Goal: Task Accomplishment & Management: Complete application form

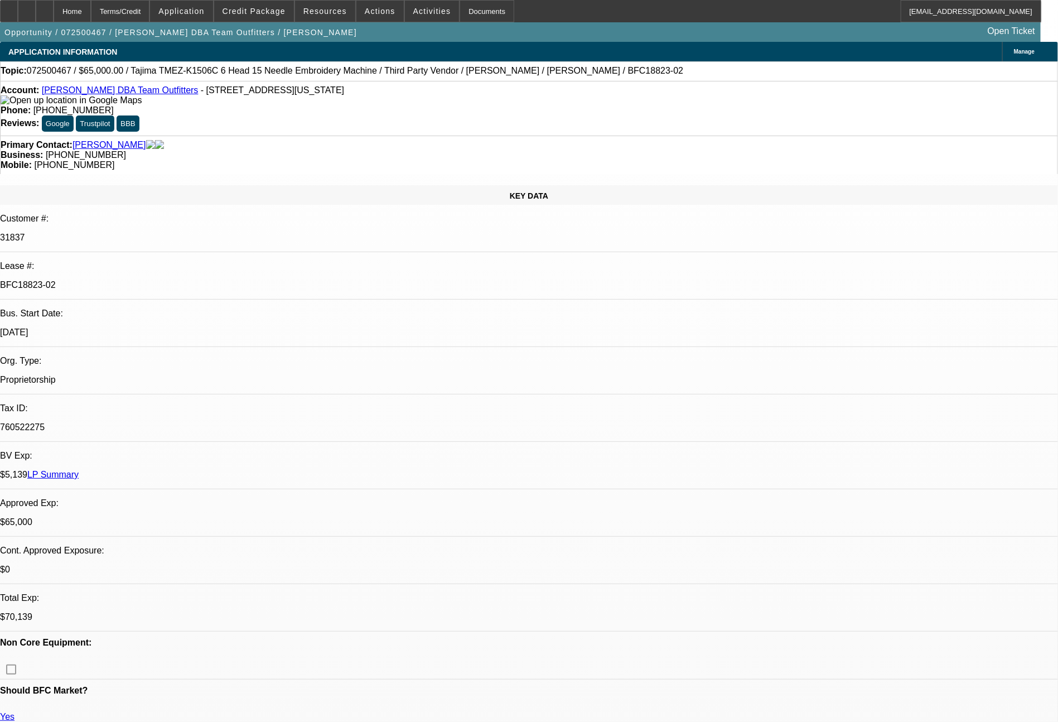
select select "0"
select select "0.1"
select select "4"
select select "0"
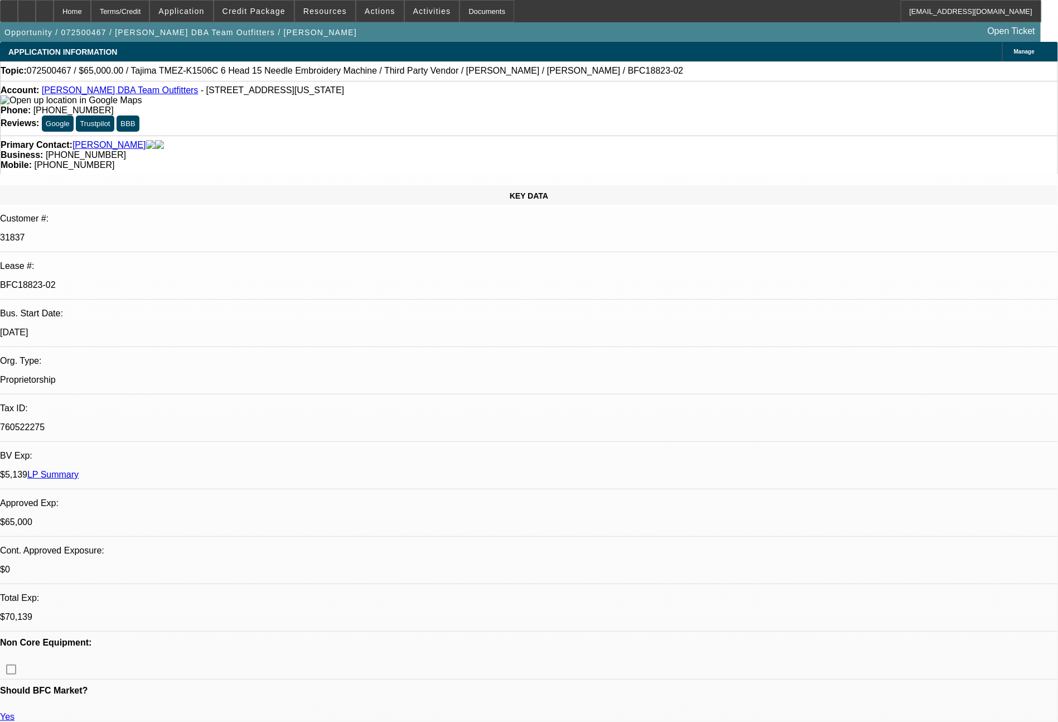
select select "0"
select select "0.1"
select select "4"
select select "0"
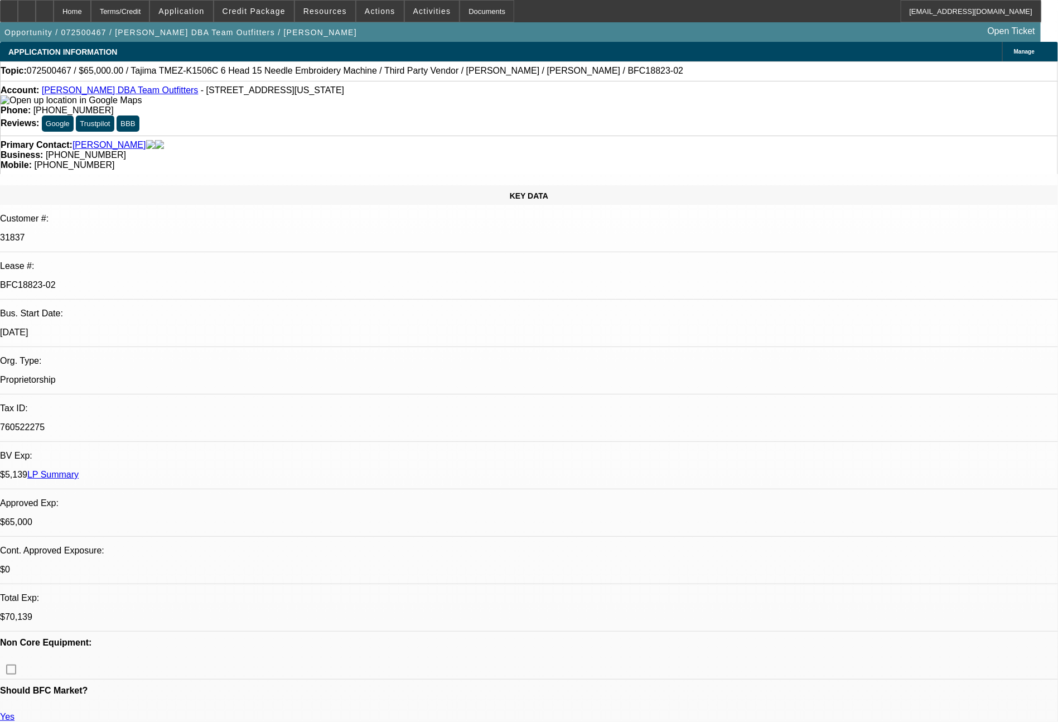
select select "0.1"
select select "4"
select select "0"
select select "0.1"
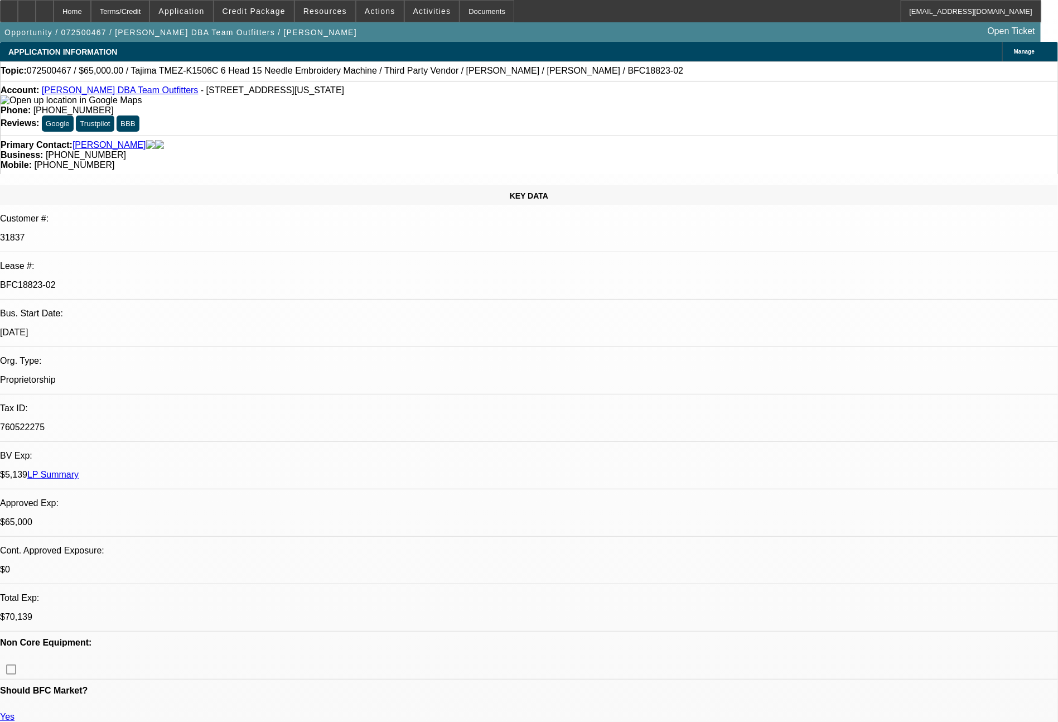
select select "4"
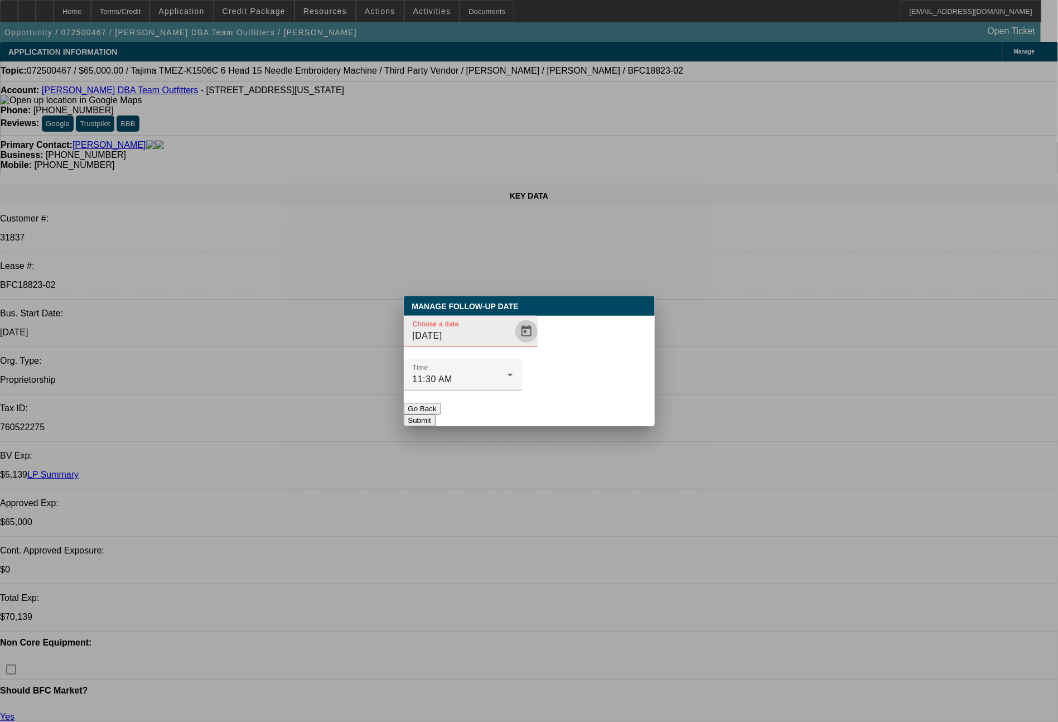
click at [513, 345] on span "Open calendar" at bounding box center [526, 331] width 27 height 27
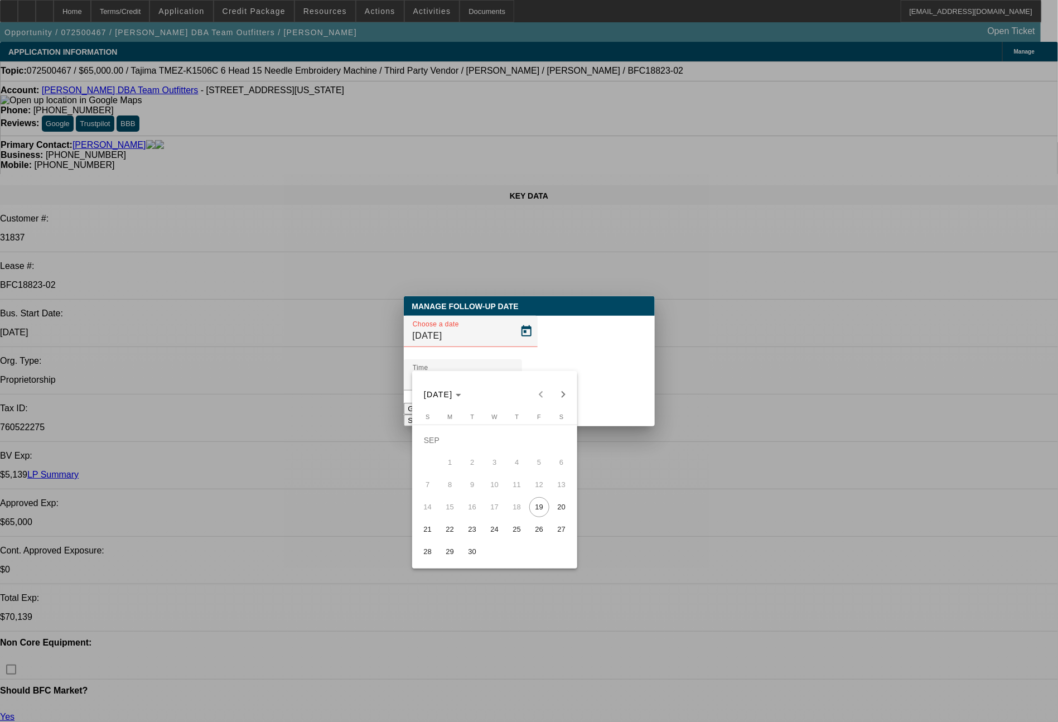
drag, startPoint x: 531, startPoint y: 532, endPoint x: 583, endPoint y: 407, distance: 135.8
click at [532, 532] on span "26" at bounding box center [539, 529] width 20 height 20
type input "9/26/2025"
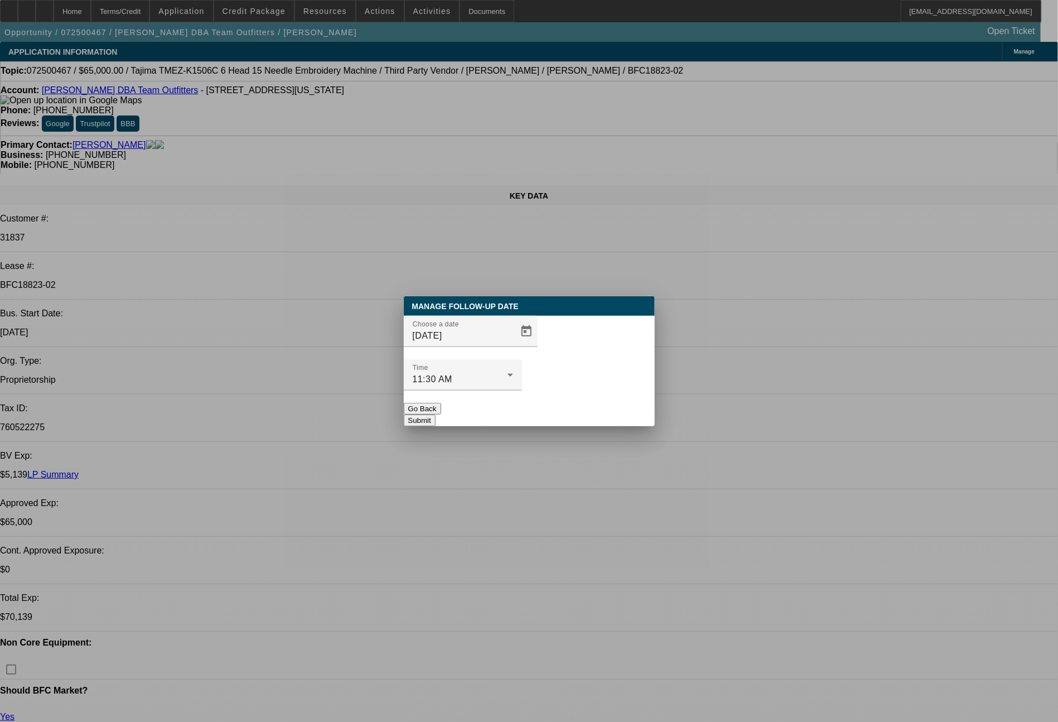
click at [436, 414] on button "Submit" at bounding box center [420, 420] width 32 height 12
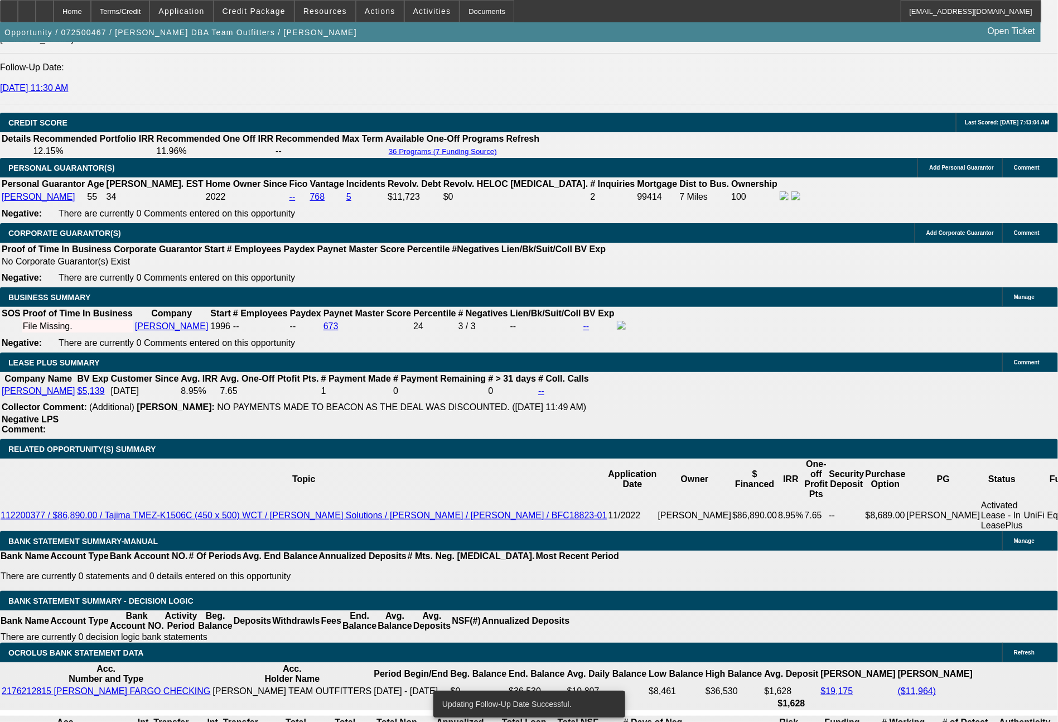
scroll to position [1687, 0]
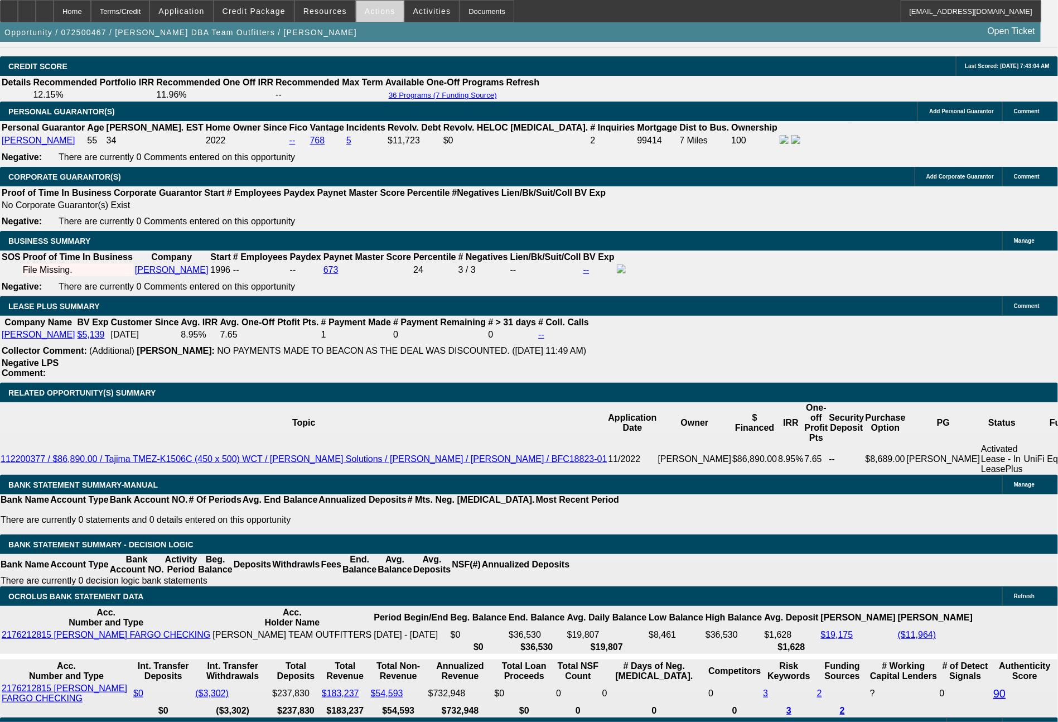
click at [371, 14] on span "Actions" at bounding box center [380, 11] width 31 height 9
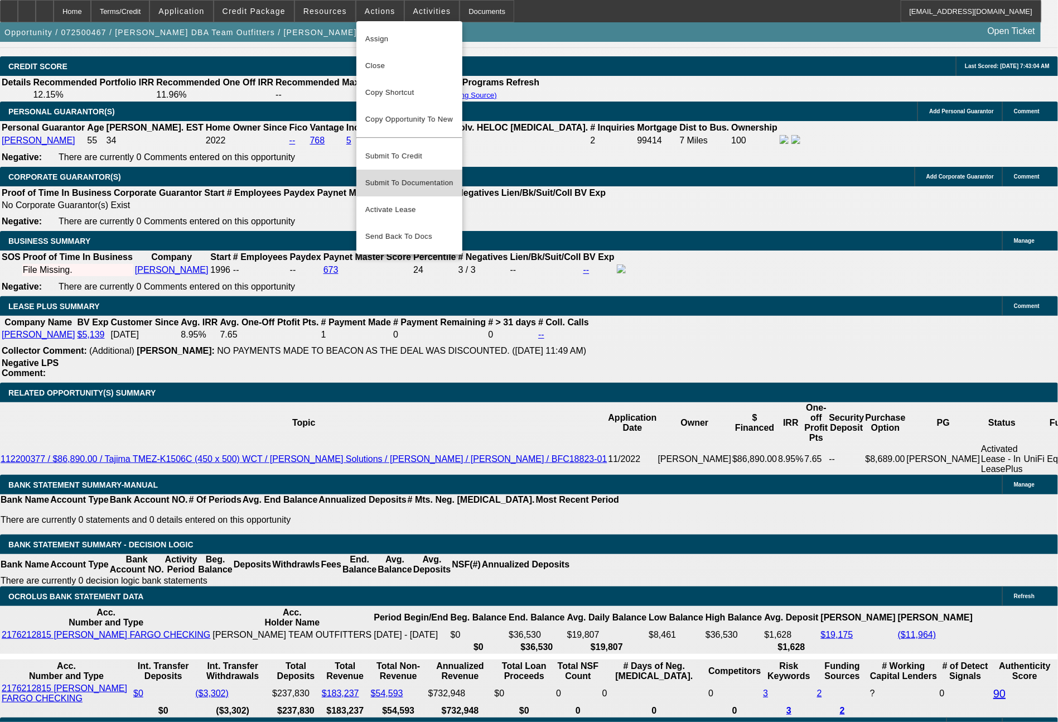
click at [415, 176] on span "Submit To Documentation" at bounding box center [409, 182] width 88 height 13
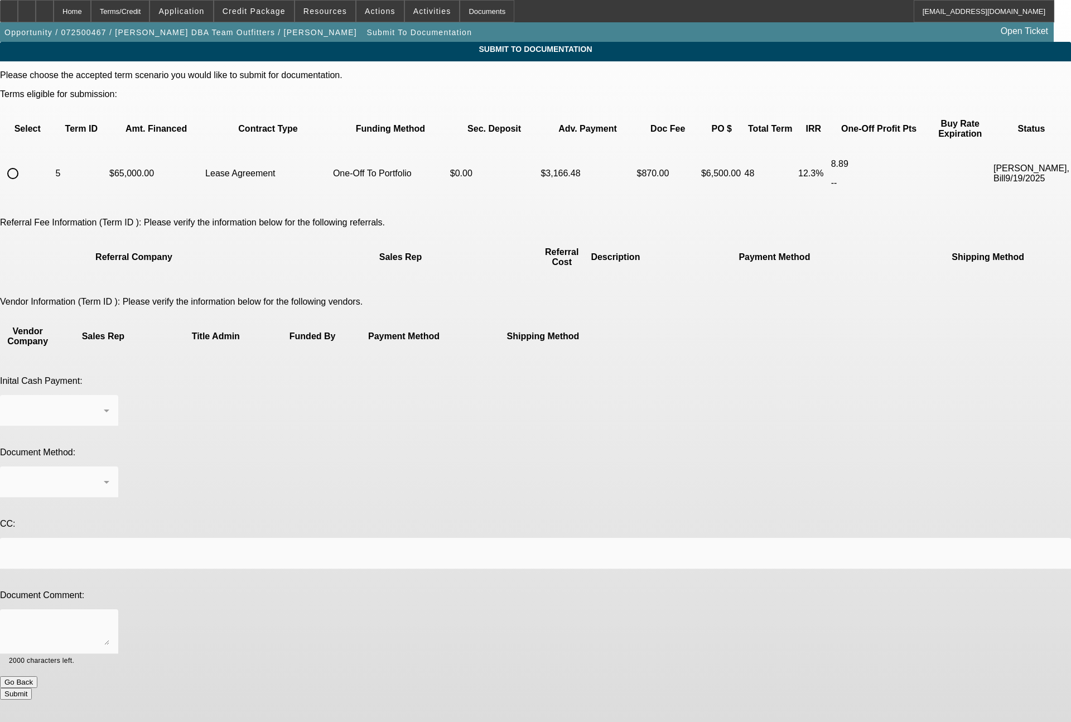
click at [24, 162] on input "radio" at bounding box center [13, 173] width 22 height 22
radio input "true"
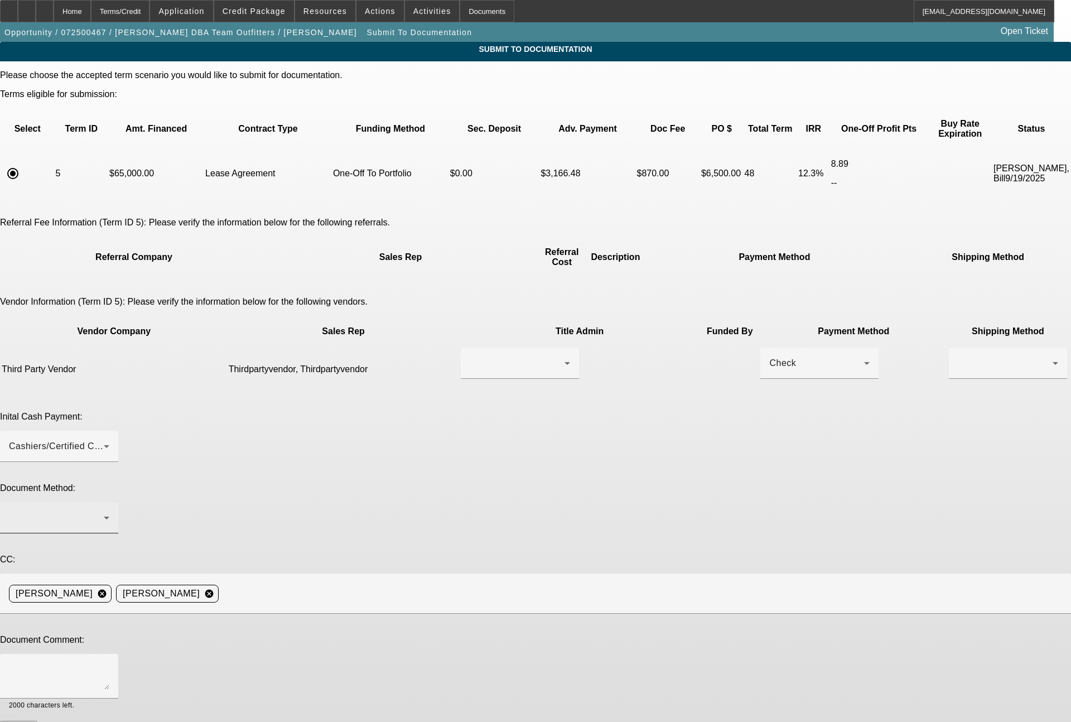
click at [104, 511] on div at bounding box center [56, 517] width 95 height 13
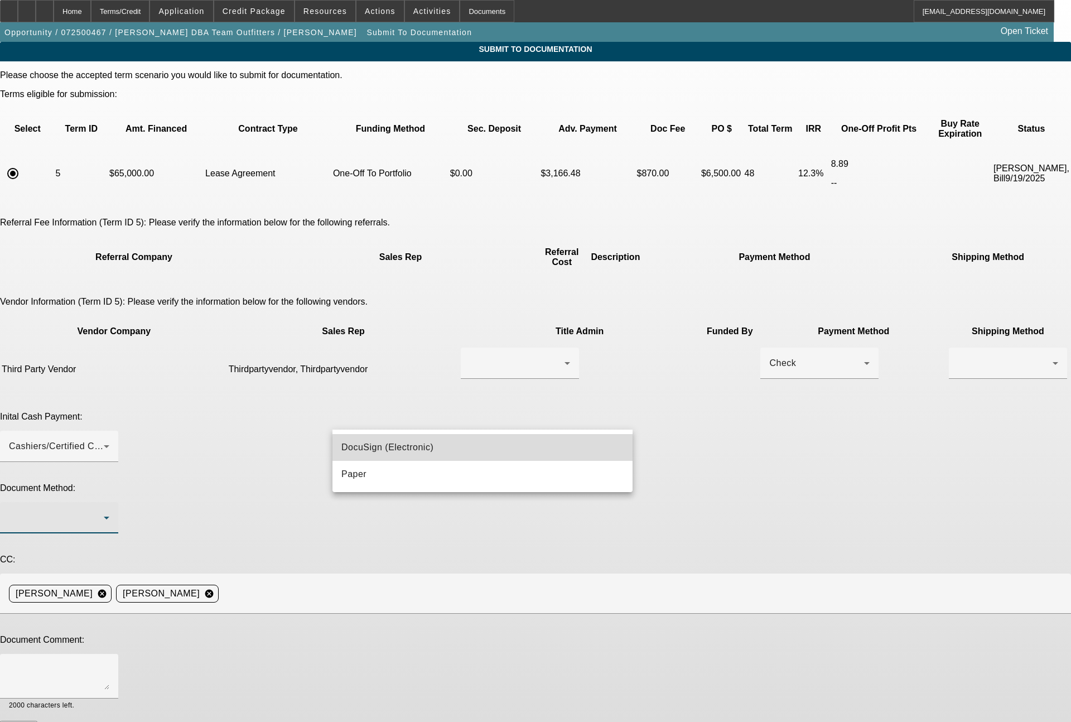
click at [395, 442] on span "DocuSign (Electronic)" at bounding box center [387, 447] width 92 height 13
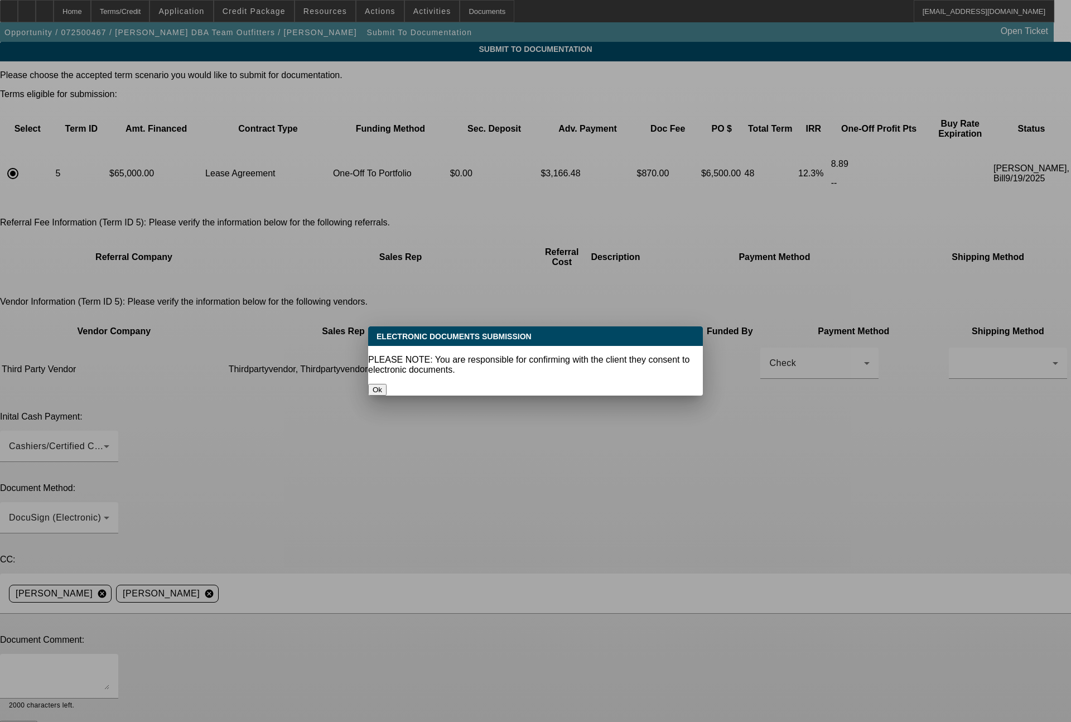
click at [387, 384] on button "Ok" at bounding box center [377, 390] width 18 height 12
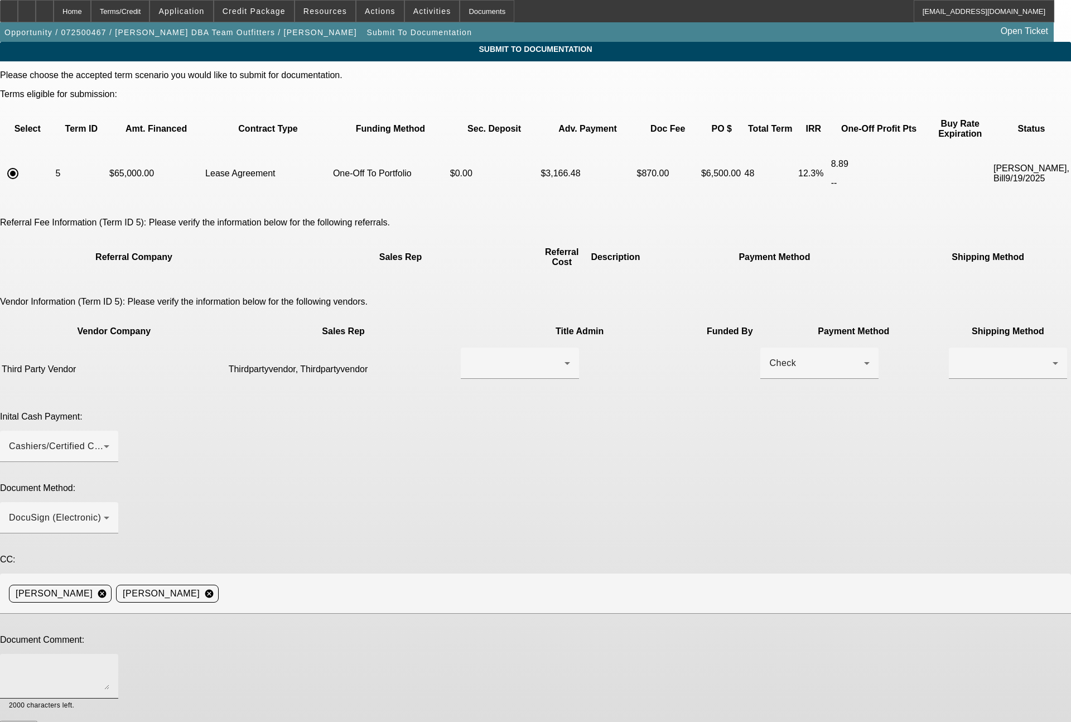
click at [109, 663] on textarea at bounding box center [59, 676] width 100 height 27
click at [109, 663] on textarea "Jen - no action needed on your part here. The initial approval was expiring, so…" at bounding box center [59, 676] width 100 height 27
type textarea "Jen - no action needed on your part here. The initial approval was expiring, so…"
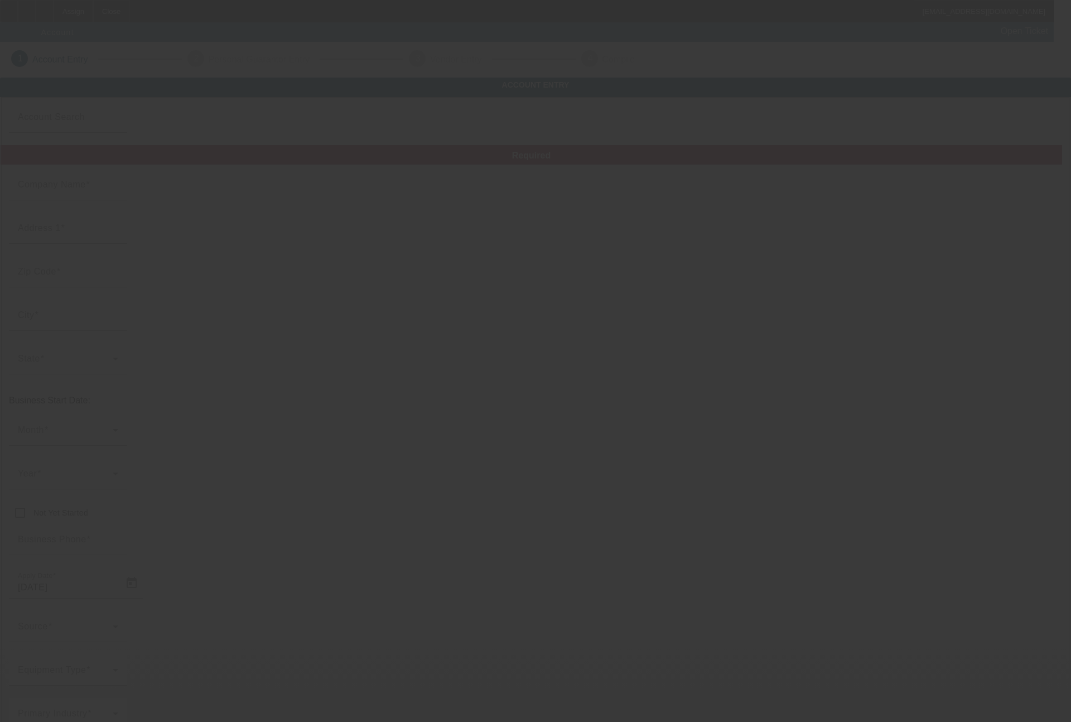
type input "9/18/2025"
type input "Hometown Hype Custom Apparel Corp"
type input "1246 Liberty St"
type input "16323"
type input "Franklin"
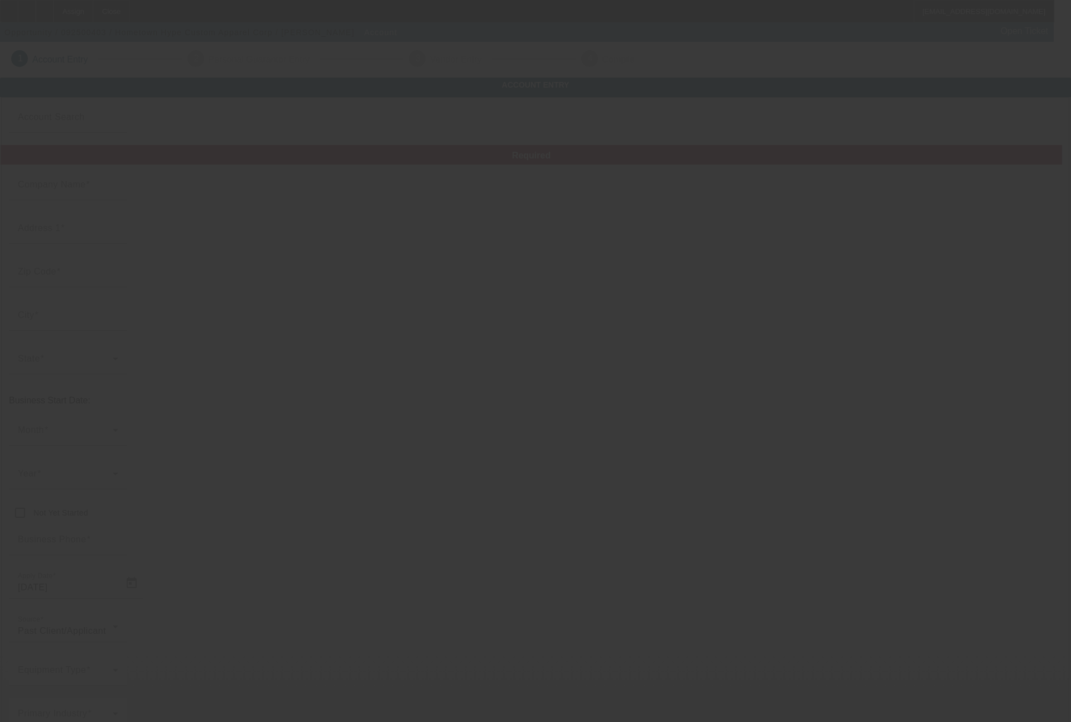
type input "[PHONE_NUMBER]"
type input "team@hometownhype.com"
type input "Venango"
type input "332271634"
type input "Custom apparel"
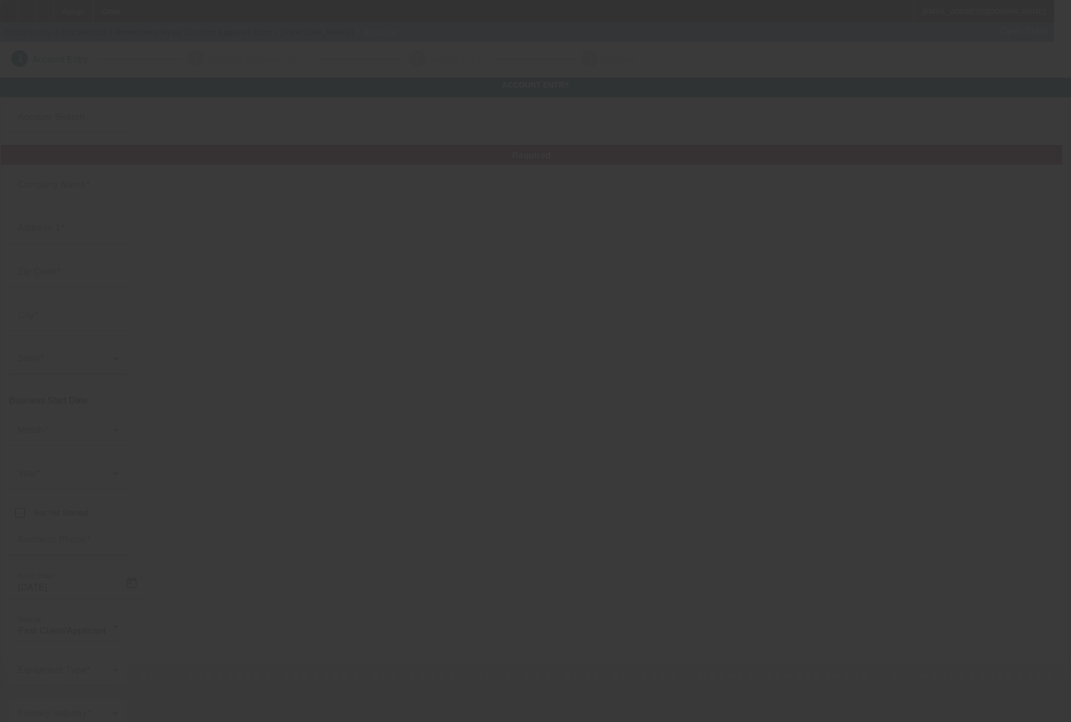
type input "https://hometownhype.org/"
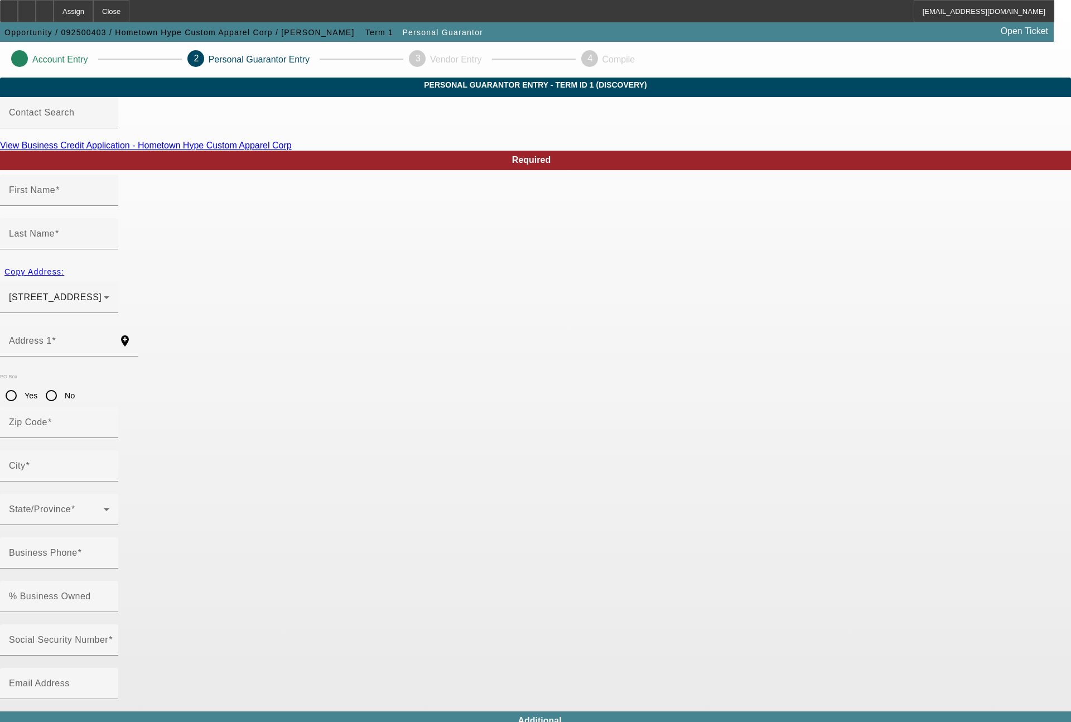
type input "Kia"
type input "Wirth"
type input "1246 Liberty Street"
radio input "true"
type input "16323"
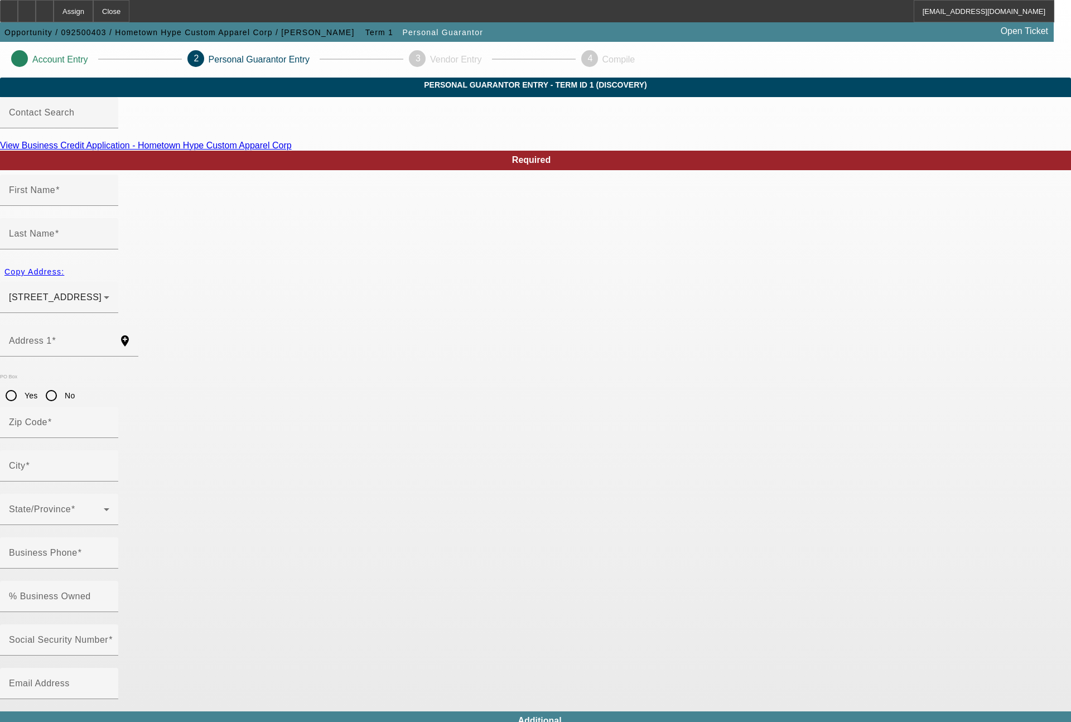
type input "Franklin"
type input "(724) 799-9991"
type input "50"
type input "202-70-0553"
type input "team@hometownhype.org"
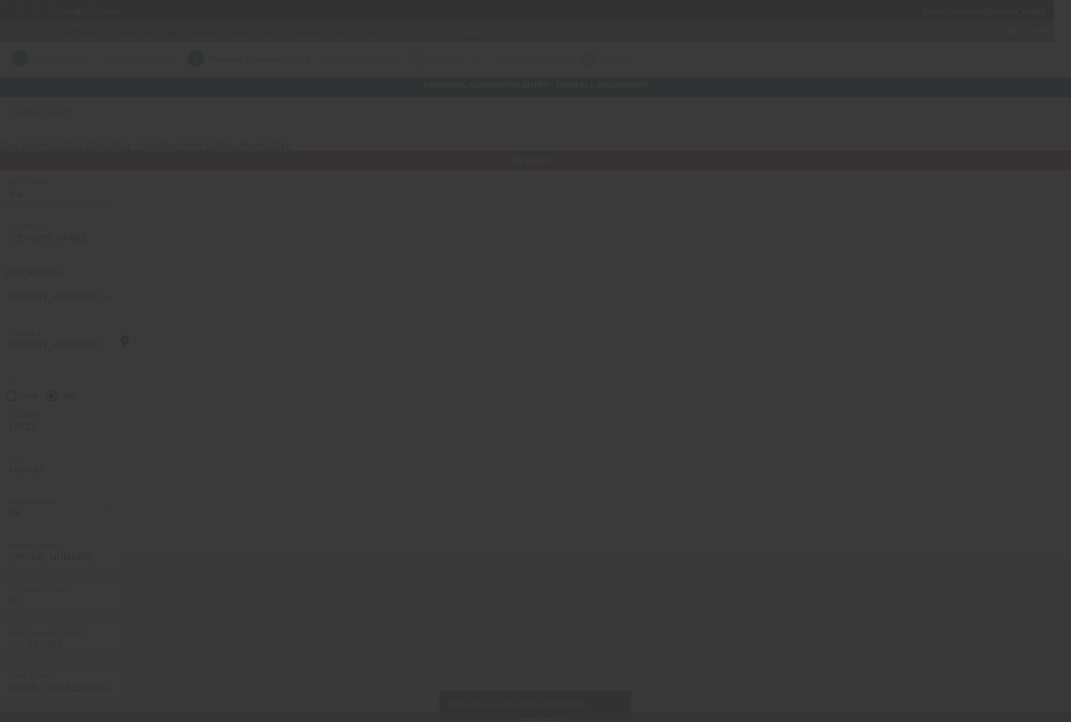
type input "Sean"
type input "Wirth"
type input "1246 Liberty Street"
type input "16323"
type input "Franklin"
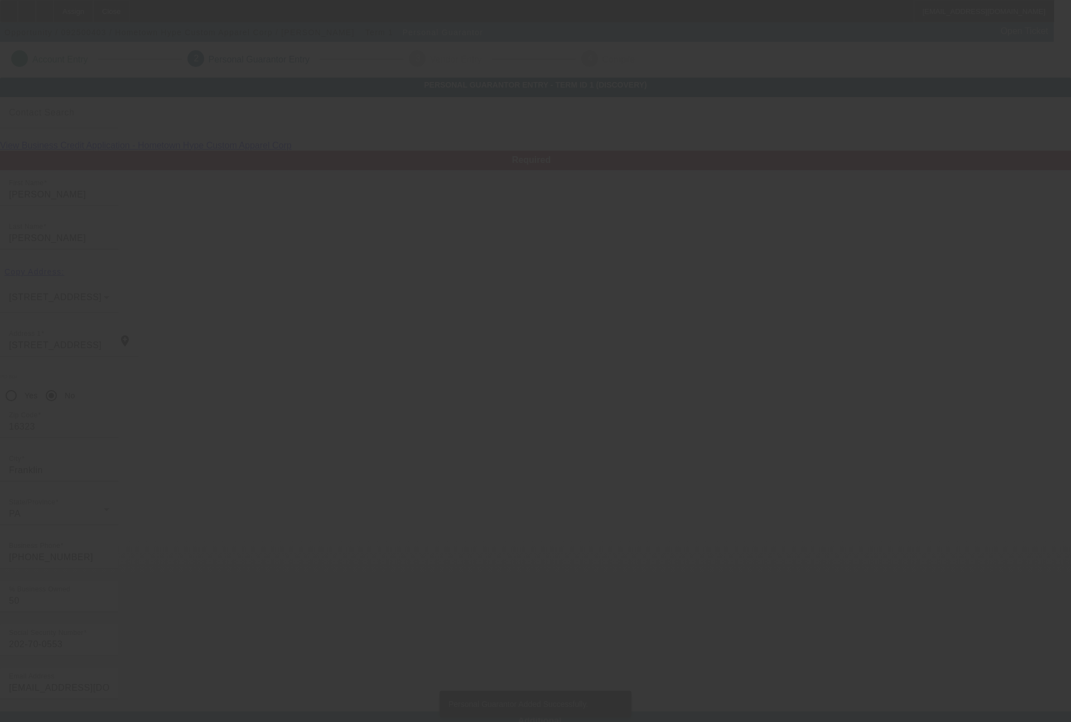
type input "[PHONE_NUMBER]"
type input "50"
type input "197-70-0666"
type input "team@hometownhype.org"
type input "(724) 799-9991"
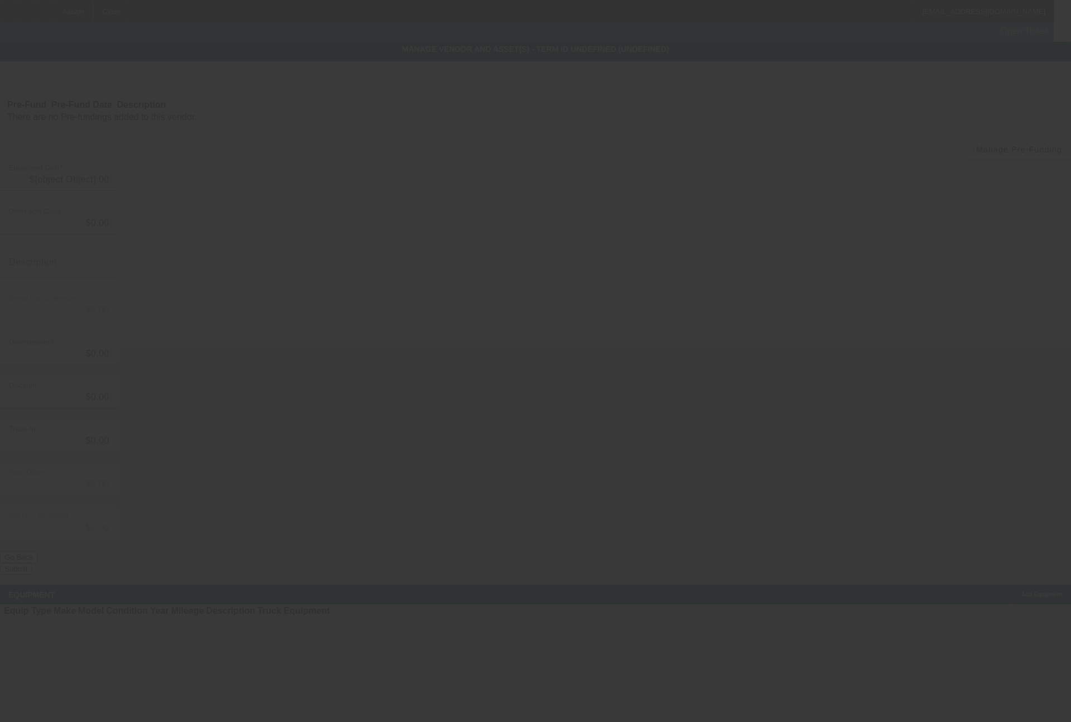
type input "$75,000.00"
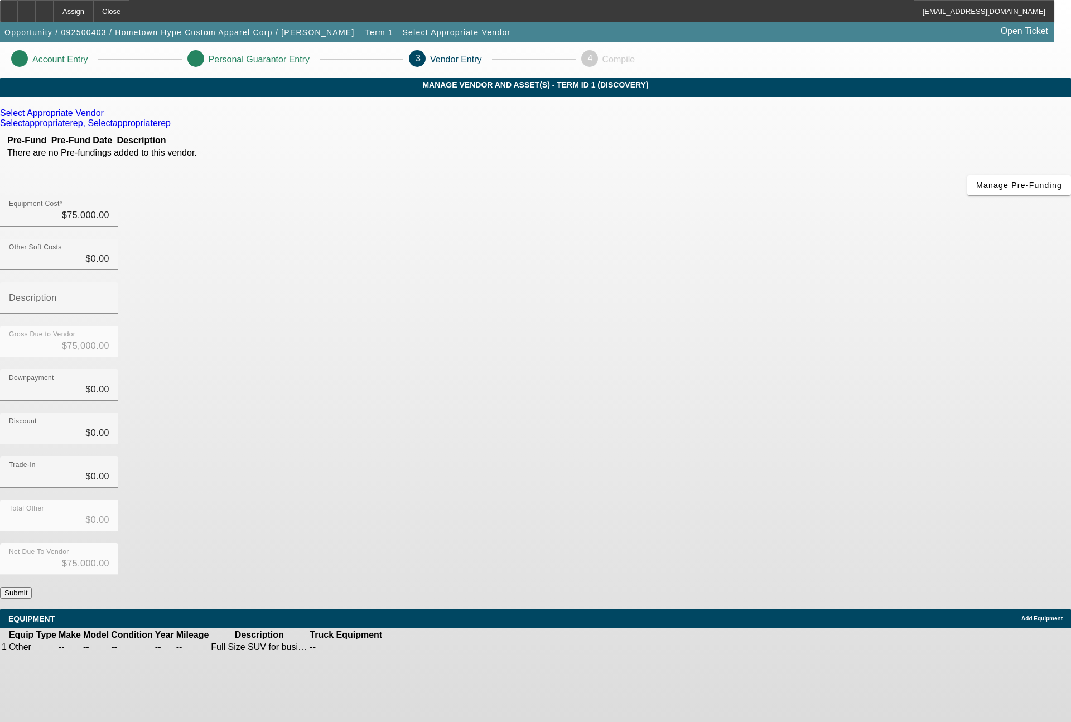
click at [107, 118] on icon at bounding box center [107, 112] width 0 height 9
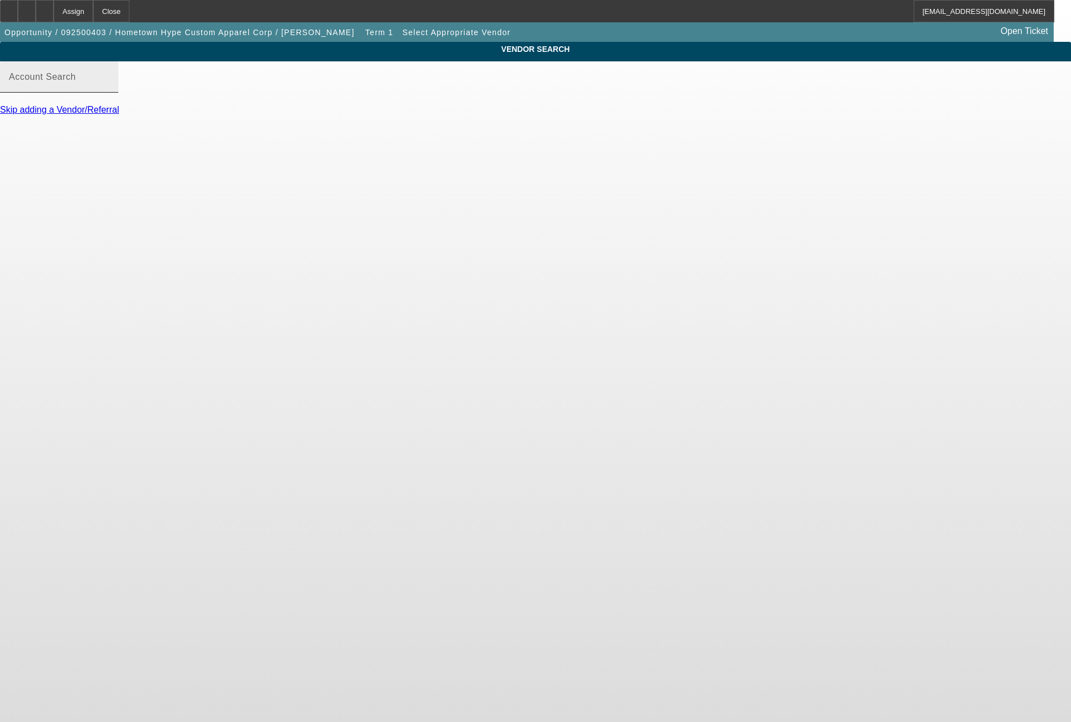
click at [109, 88] on input "Account Search" at bounding box center [59, 81] width 100 height 13
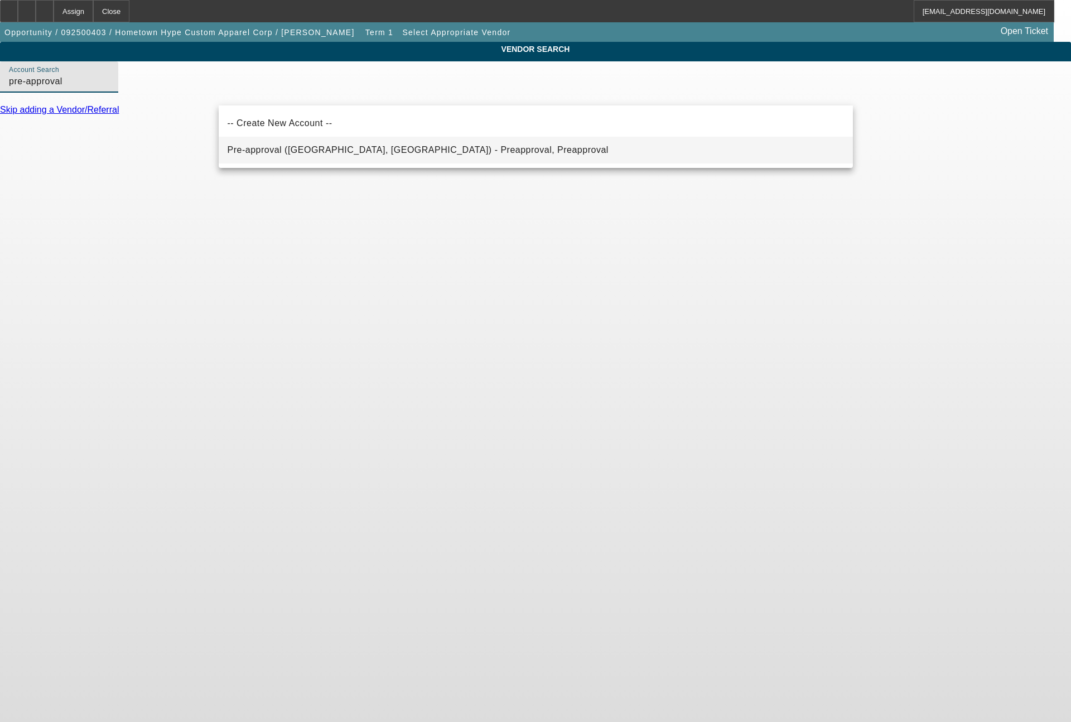
click at [310, 143] on span "Pre-approval ([GEOGRAPHIC_DATA], [GEOGRAPHIC_DATA]) - Preapproval, Preapproval" at bounding box center [418, 149] width 381 height 13
type input "Pre-approval ([GEOGRAPHIC_DATA], [GEOGRAPHIC_DATA]) - Preapproval, Preapproval"
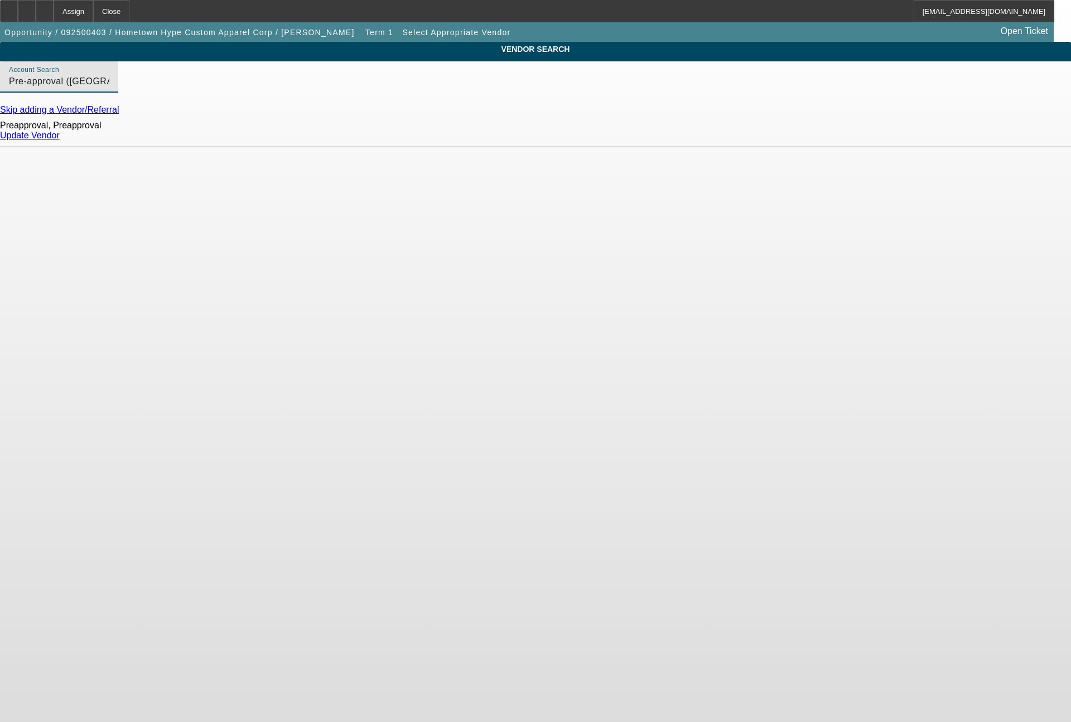
click at [60, 140] on link "Update Vendor" at bounding box center [30, 135] width 60 height 9
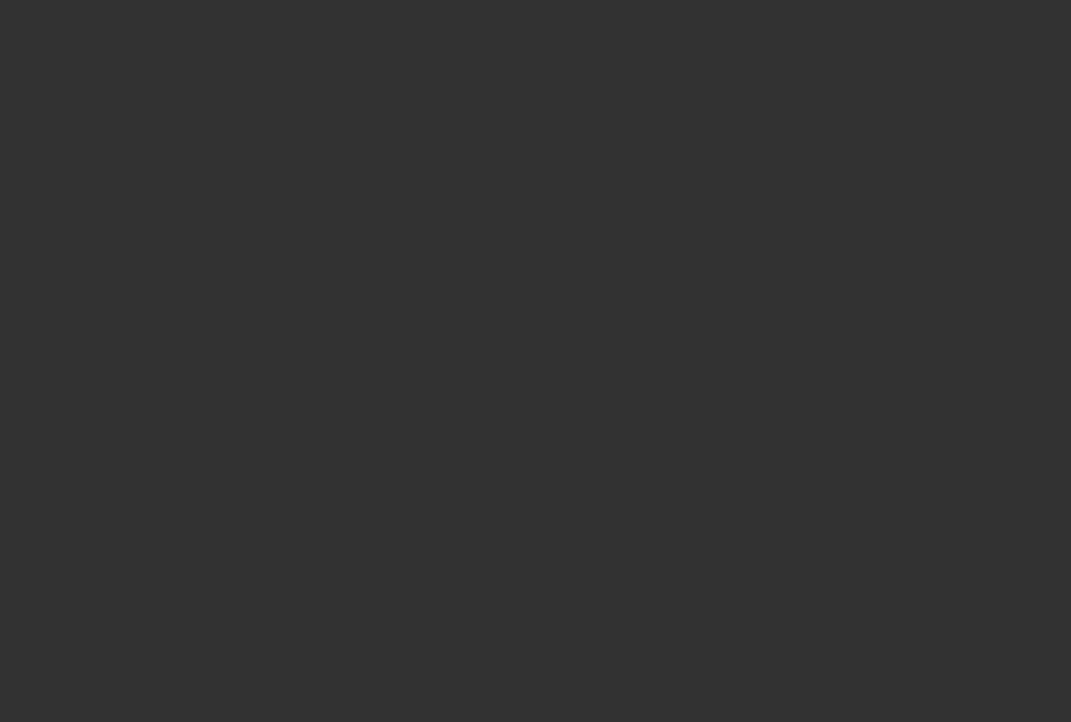
type input "$75,000.00"
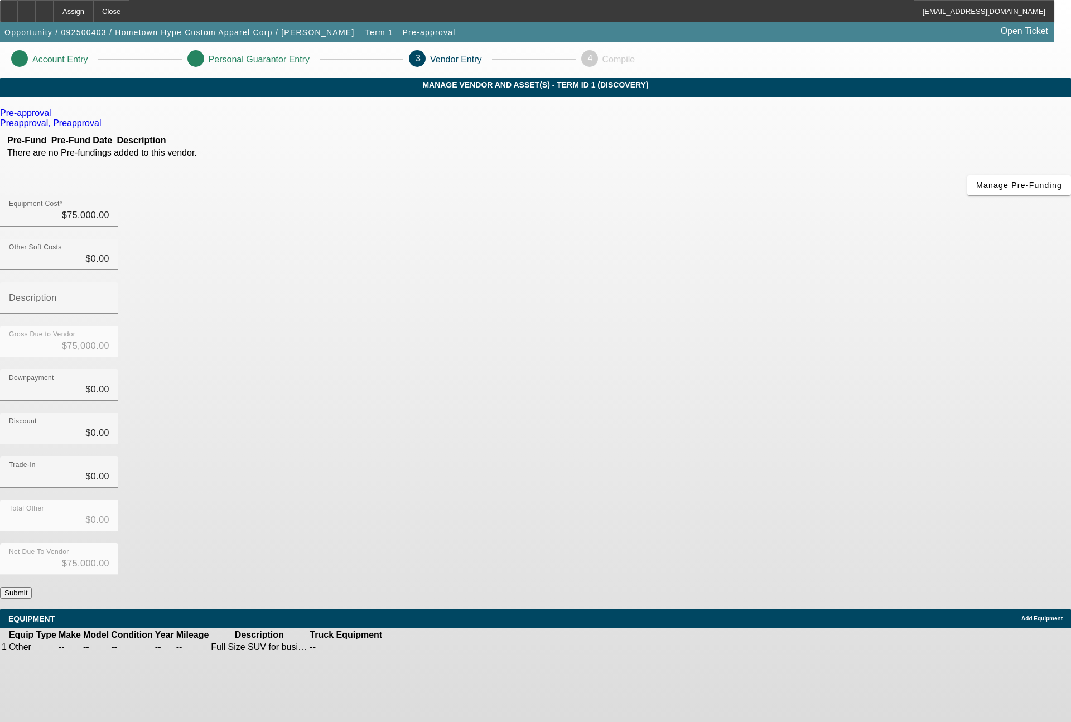
click at [32, 587] on button "Submit" at bounding box center [16, 593] width 32 height 12
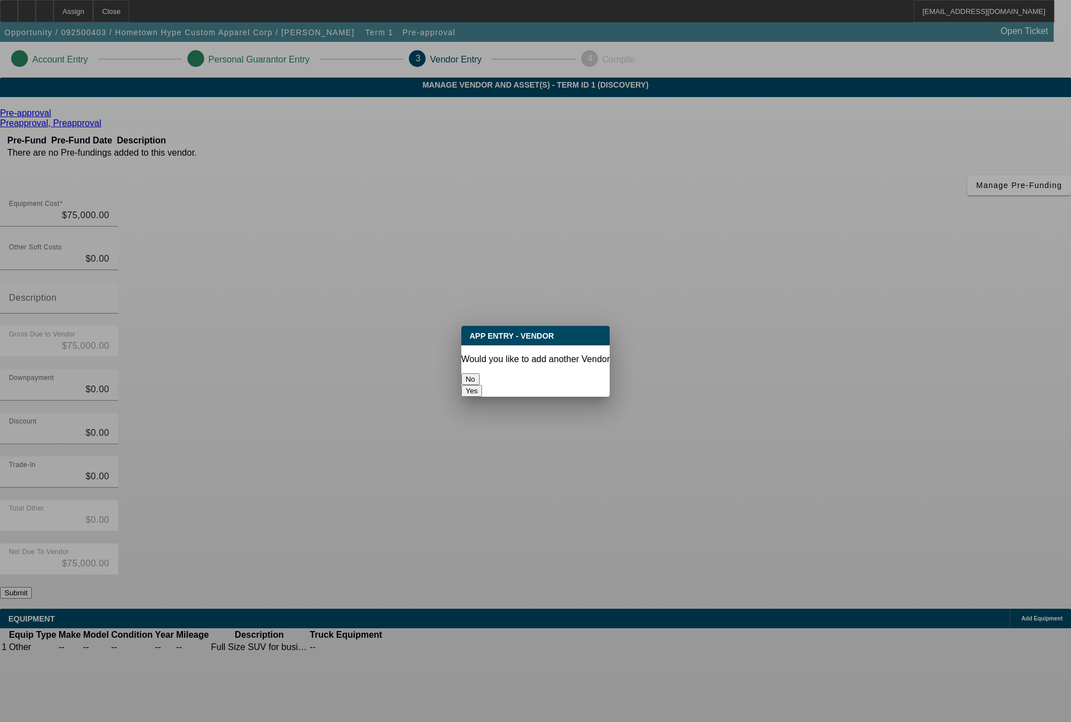
click at [480, 373] on button "No" at bounding box center [470, 379] width 18 height 12
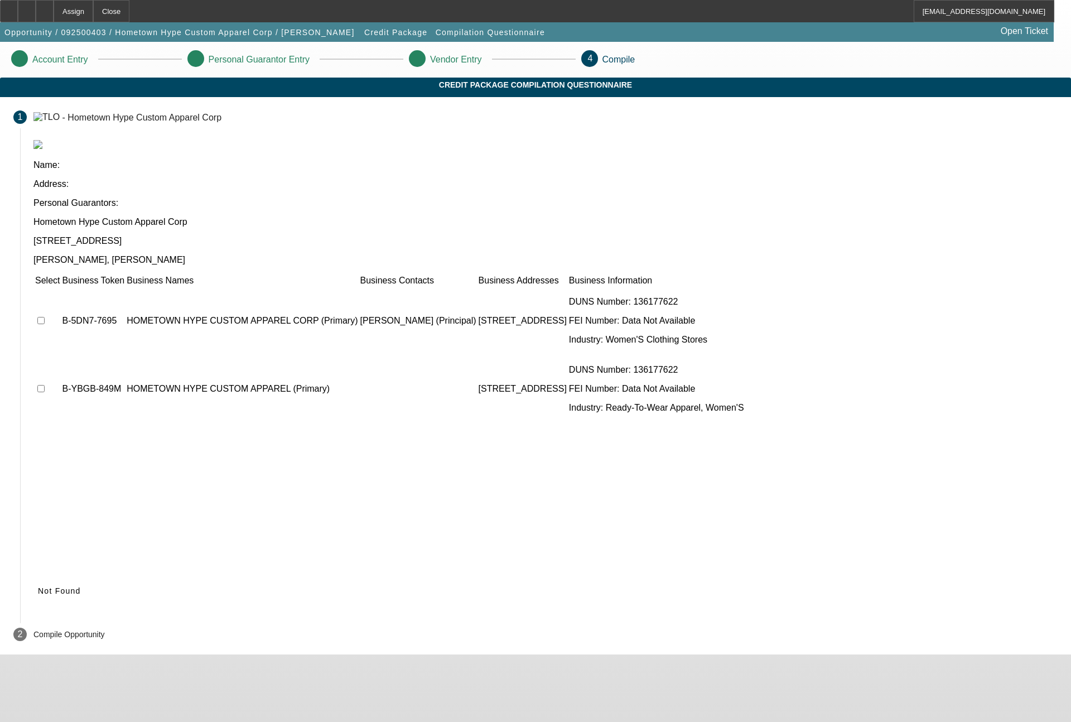
click at [45, 317] on input "checkbox" at bounding box center [40, 320] width 7 height 7
checkbox input "true"
click at [60, 355] on td at bounding box center [48, 388] width 26 height 67
click at [45, 385] on input "checkbox" at bounding box center [40, 388] width 7 height 7
checkbox input "true"
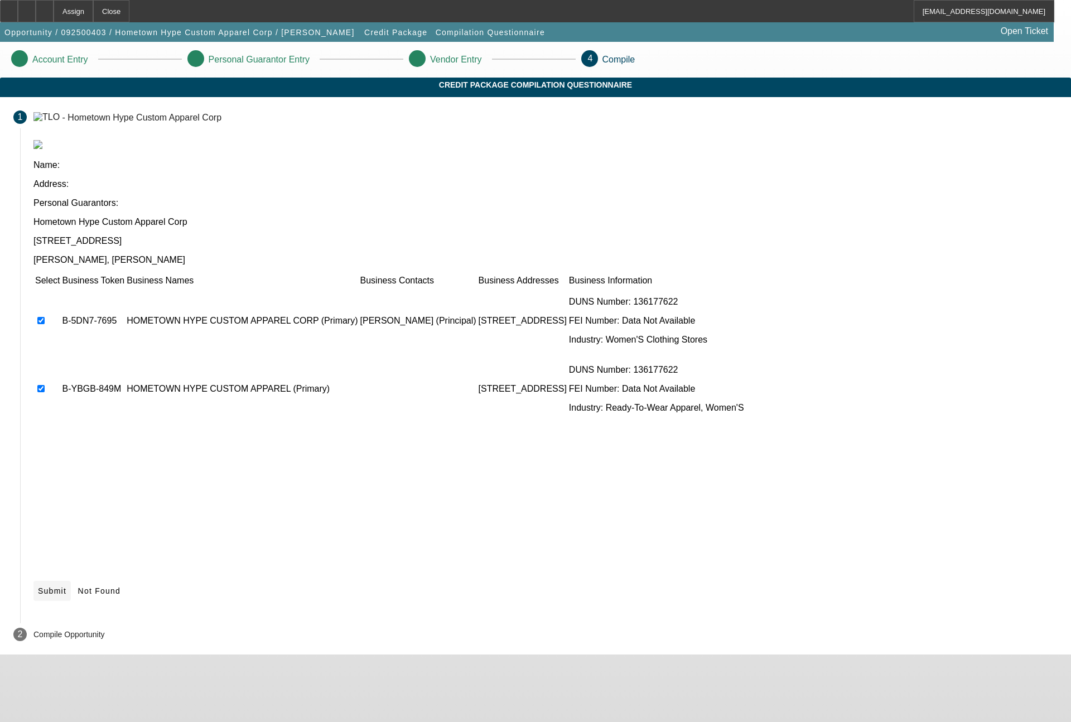
click at [66, 586] on span "Submit" at bounding box center [52, 590] width 28 height 9
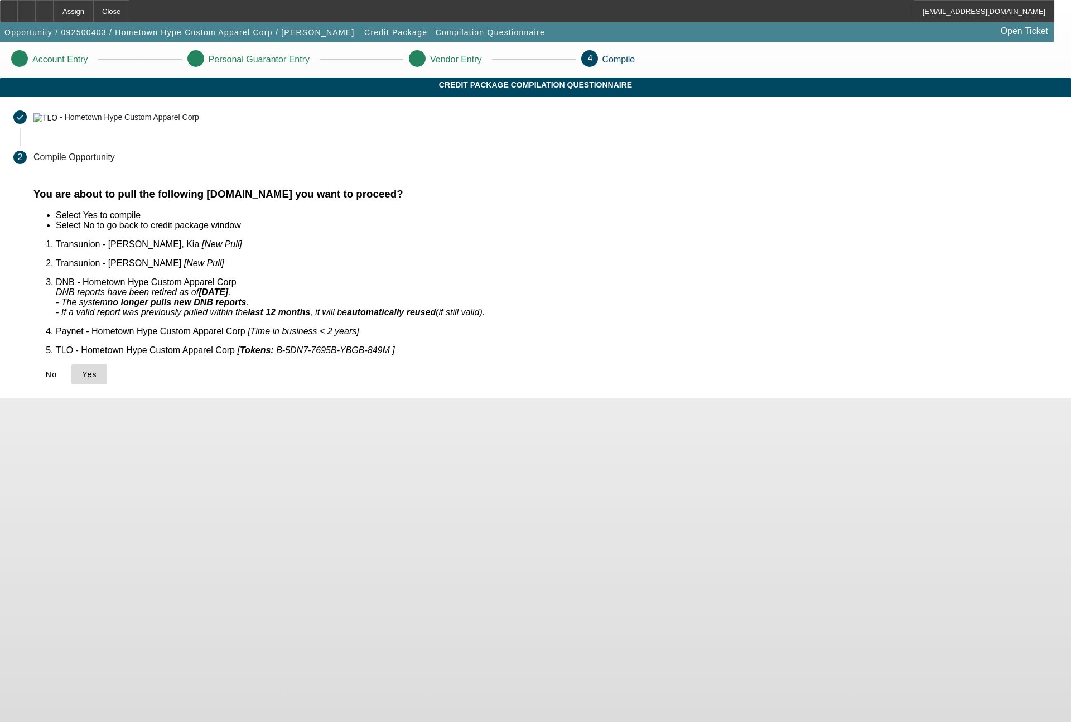
click at [97, 370] on span "Yes" at bounding box center [89, 374] width 15 height 9
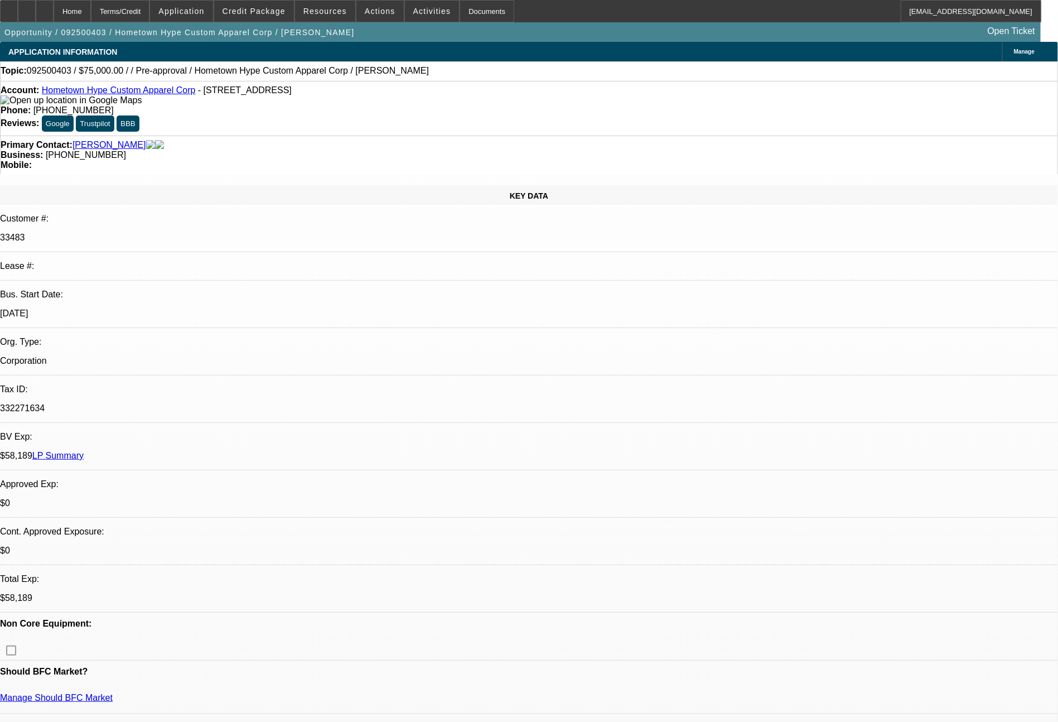
select select "0"
select select "2"
select select "0.1"
select select "4"
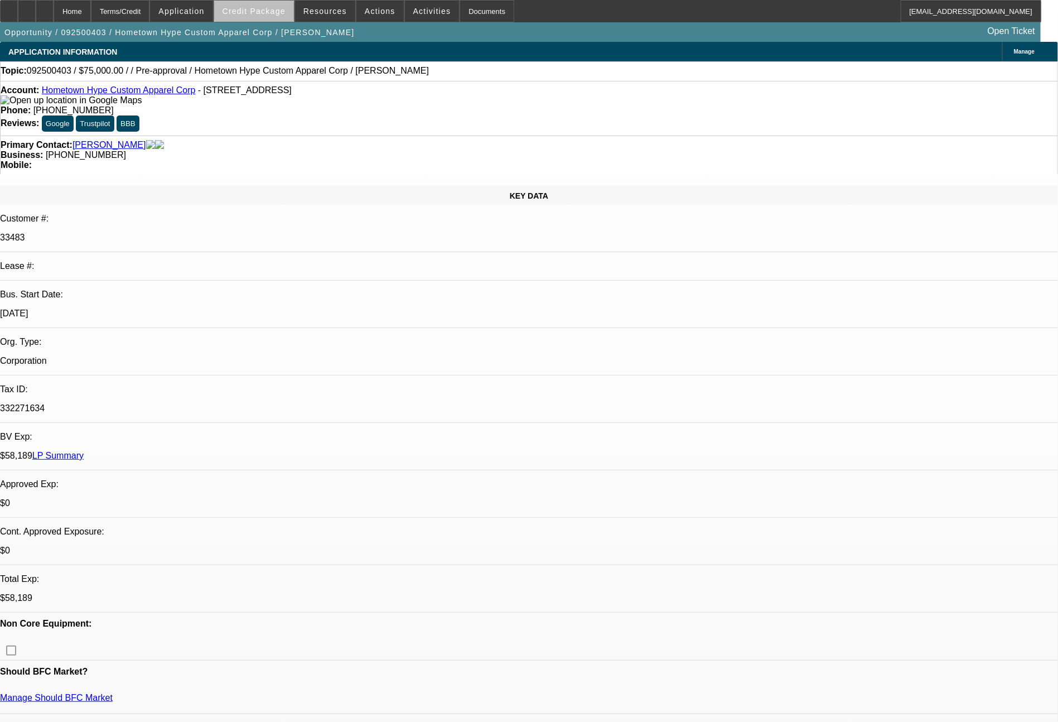
click at [281, 12] on span "Credit Package" at bounding box center [254, 11] width 63 height 9
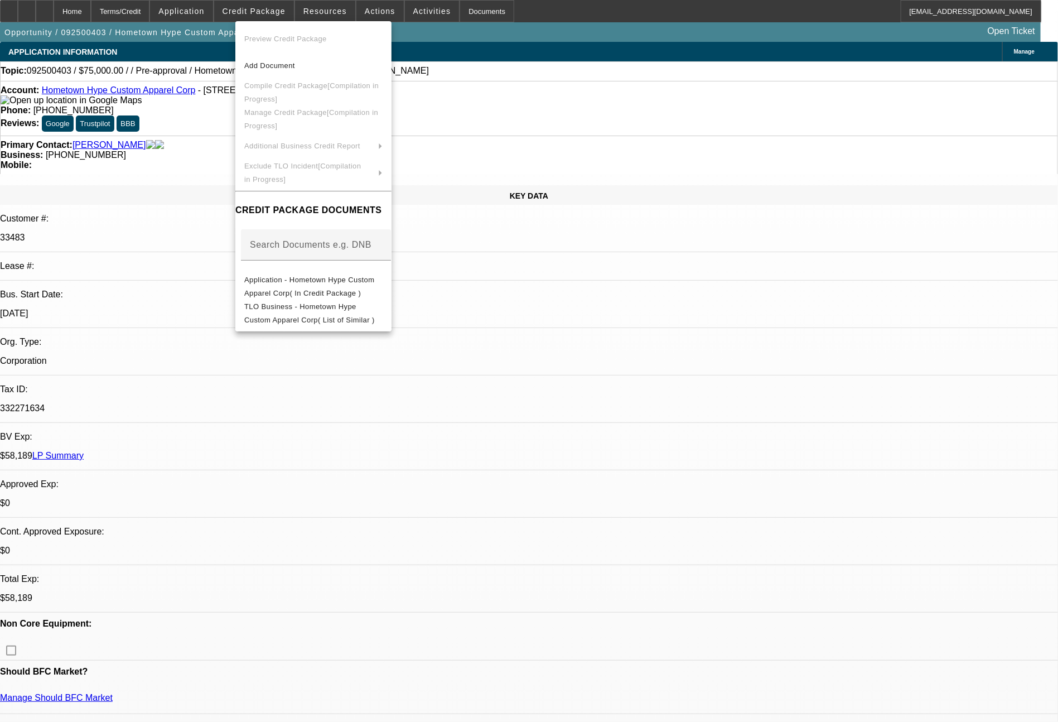
click at [804, 517] on div at bounding box center [529, 361] width 1058 height 722
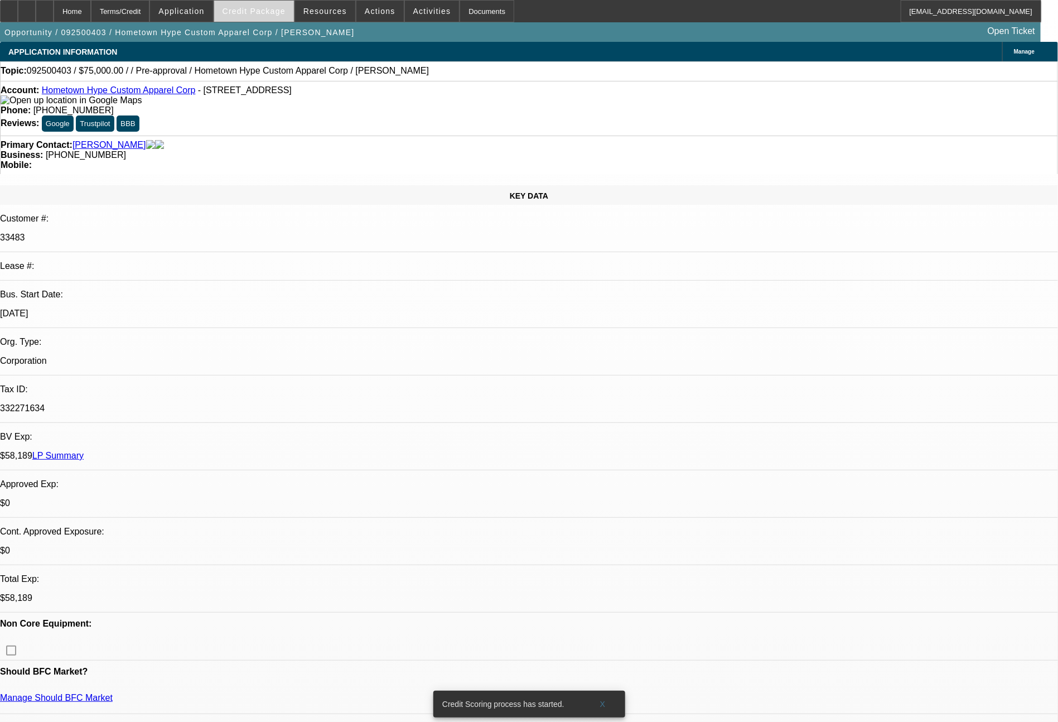
click at [278, 12] on span "Credit Package" at bounding box center [254, 11] width 63 height 9
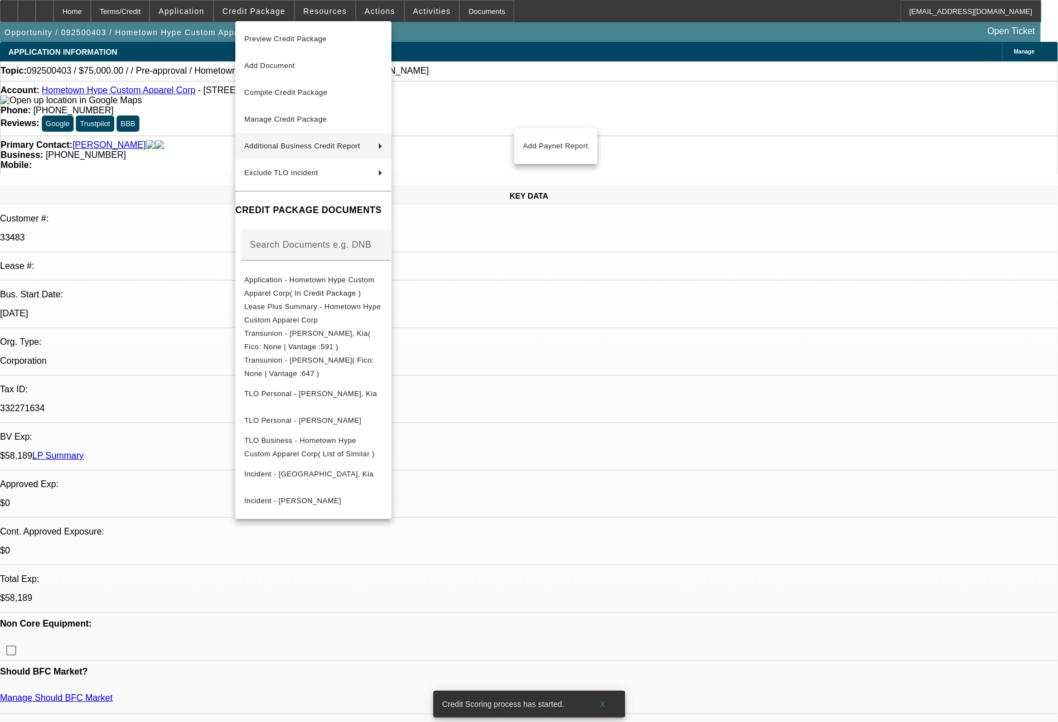
click at [848, 585] on div at bounding box center [529, 361] width 1058 height 722
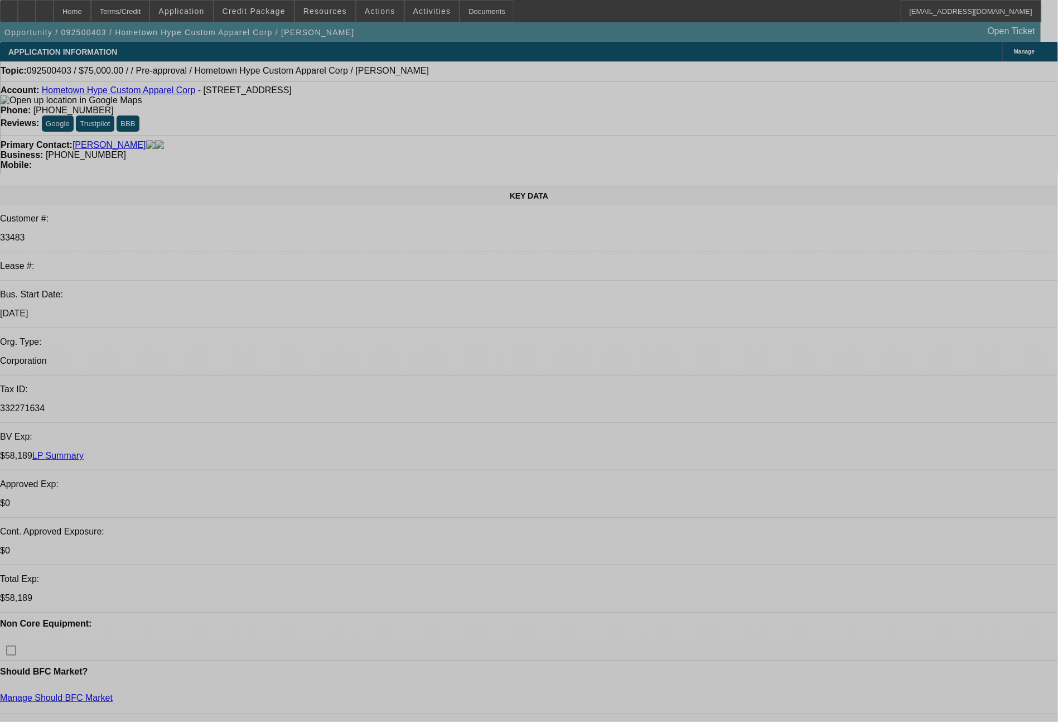
select select "0"
select select "2"
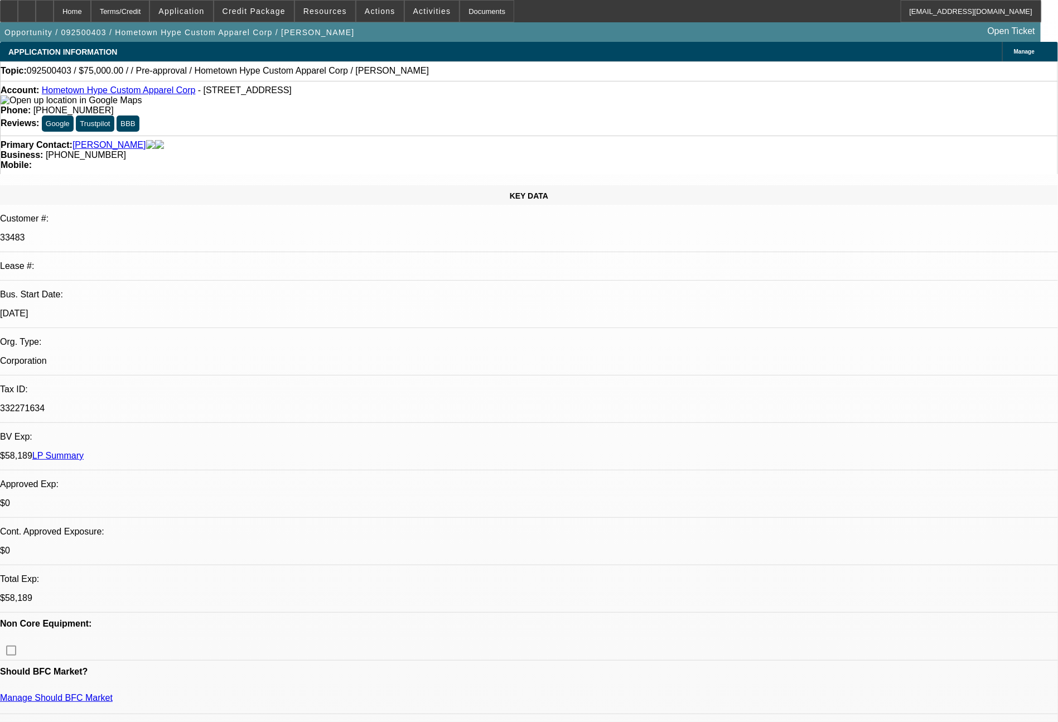
select select "2"
select select "0.1"
select select "4"
click at [265, 6] on span at bounding box center [254, 11] width 80 height 27
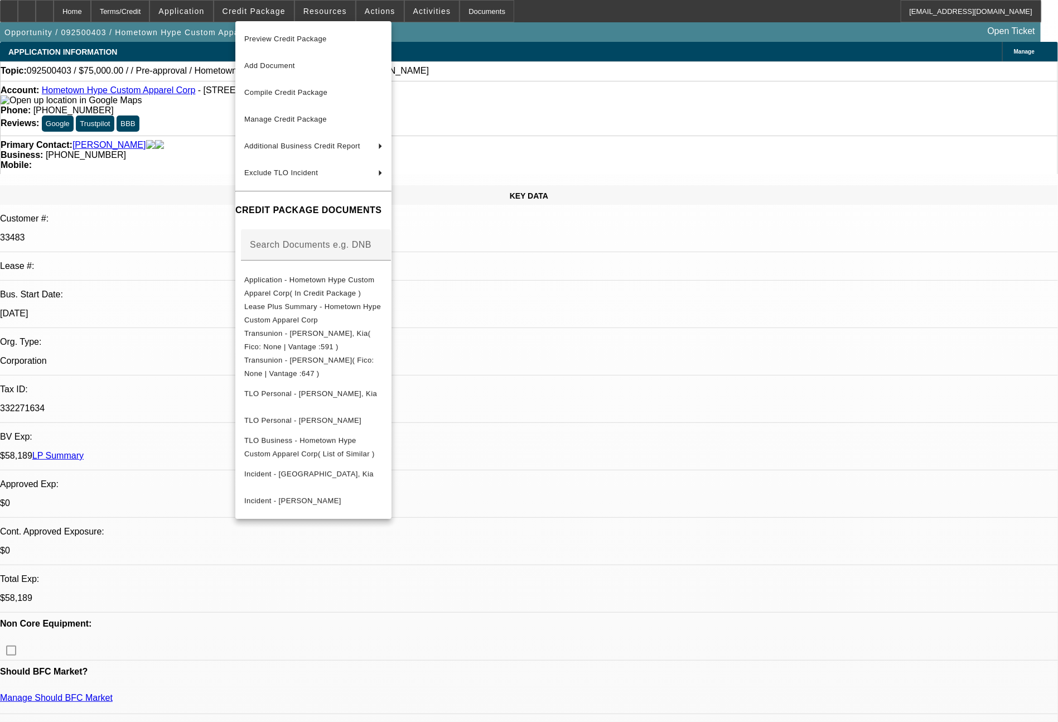
click at [844, 588] on div at bounding box center [529, 361] width 1058 height 722
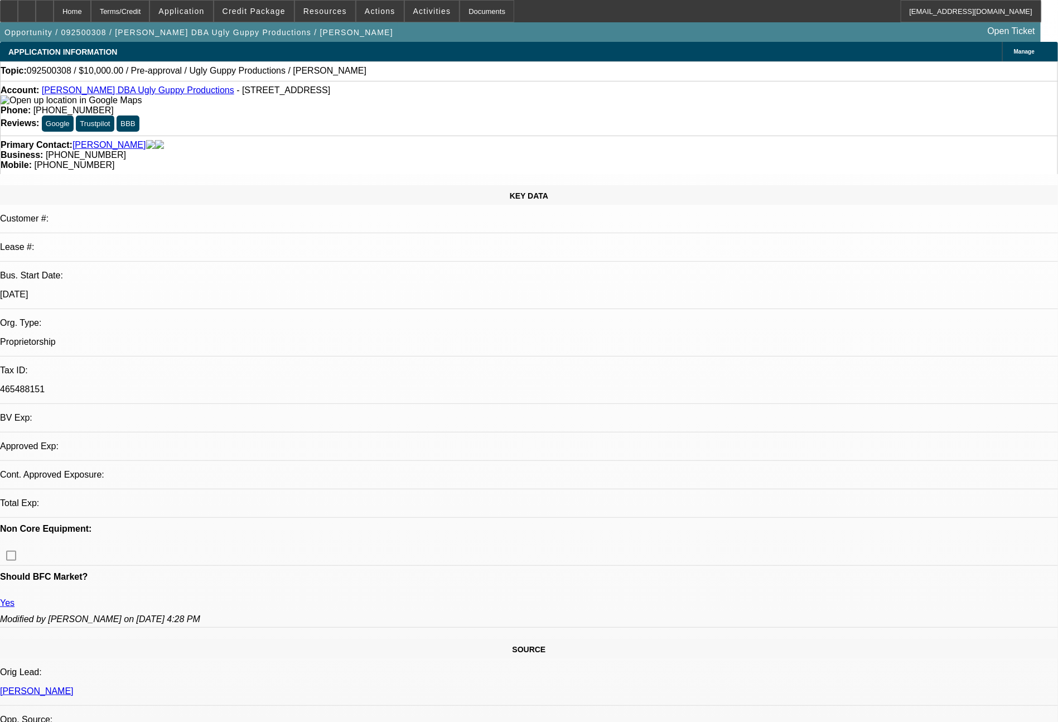
select select "0"
select select "2"
select select "0.1"
select select "4"
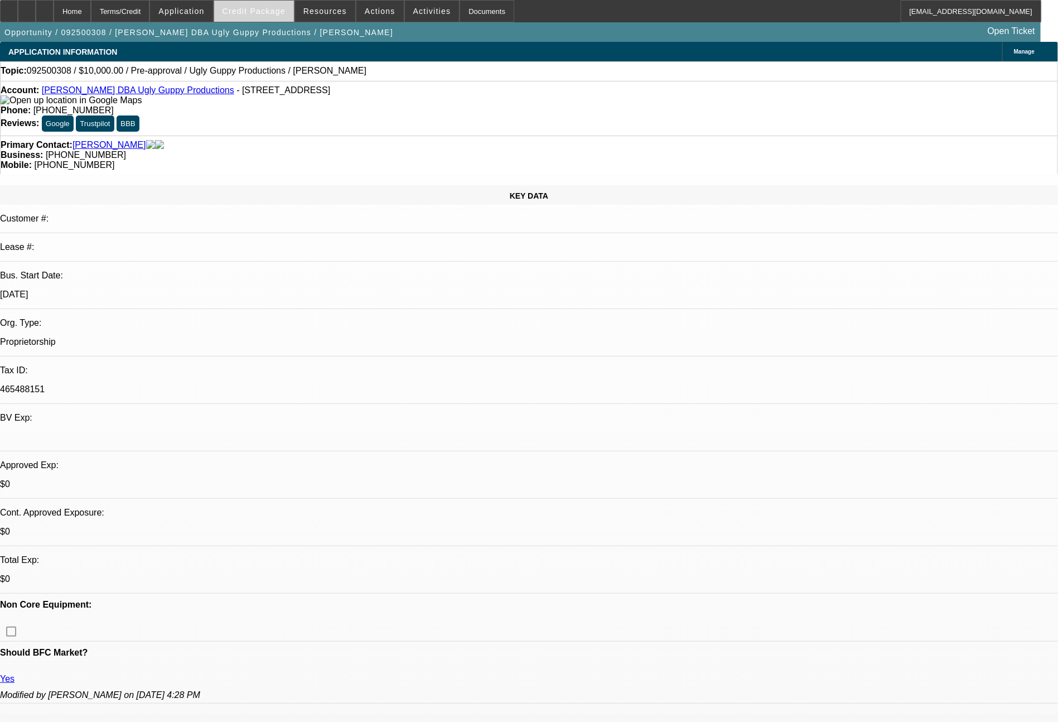
click at [266, 6] on span at bounding box center [254, 11] width 80 height 27
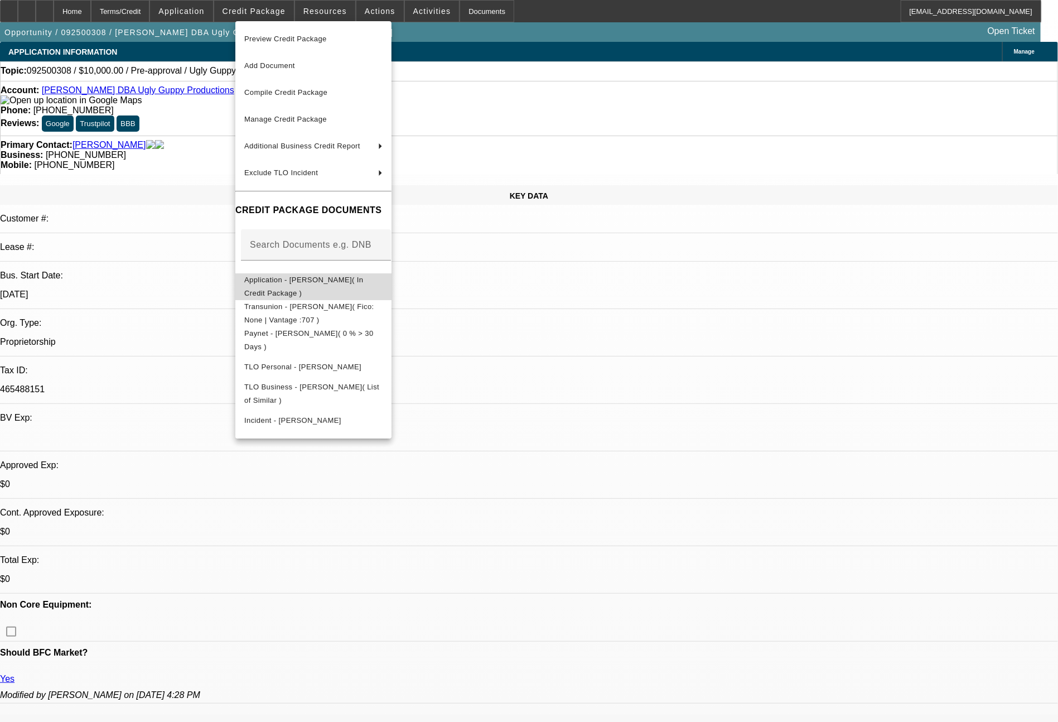
click at [362, 283] on span "Application - Carlos Aguilar( In Credit Package )" at bounding box center [303, 287] width 119 height 22
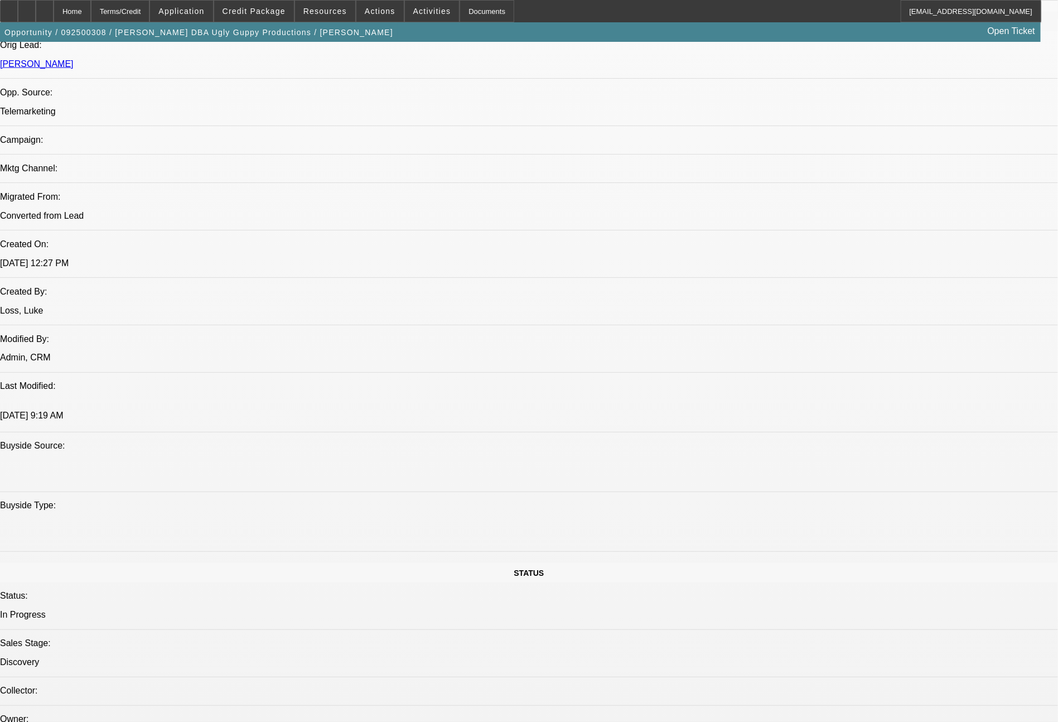
scroll to position [713, 0]
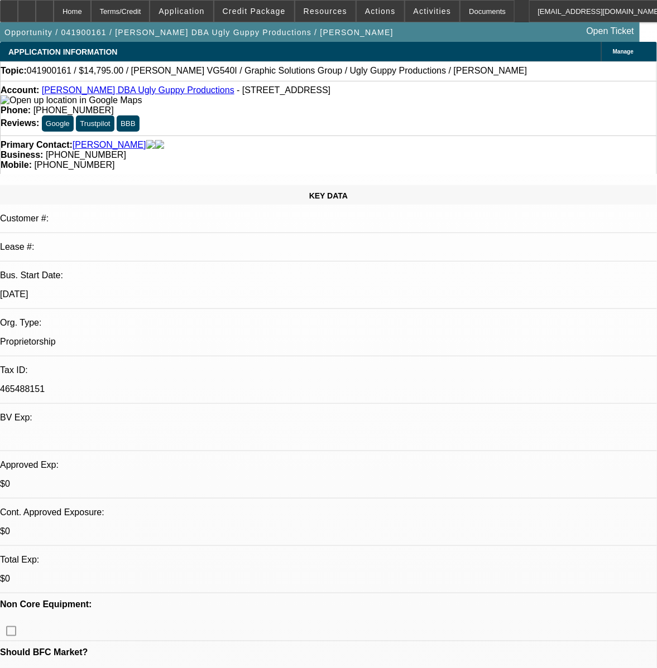
select select "0"
select select "2"
select select "0"
select select "6"
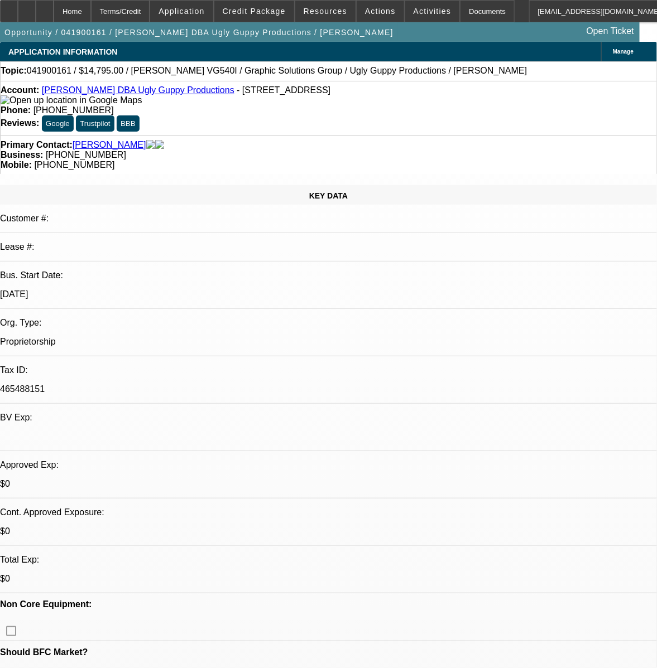
select select "0"
select select "2"
select select "0"
select select "6"
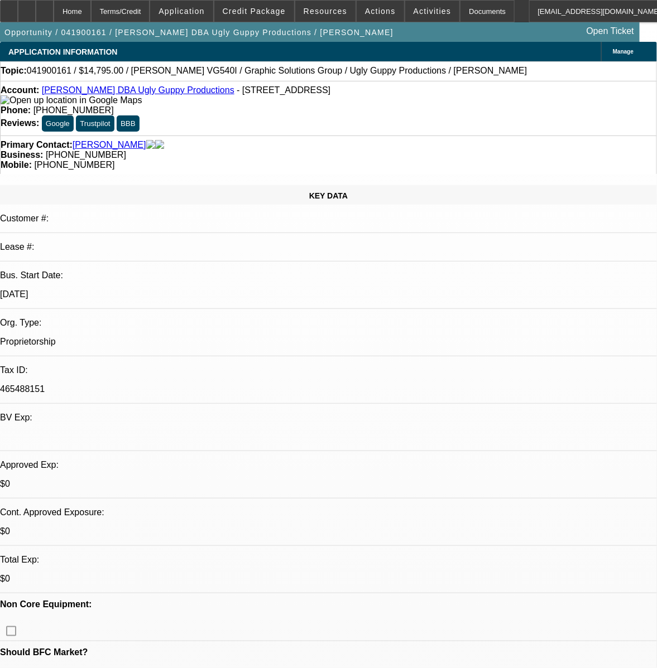
select select "0"
select select "2"
select select "0"
select select "6"
